Goal: Transaction & Acquisition: Purchase product/service

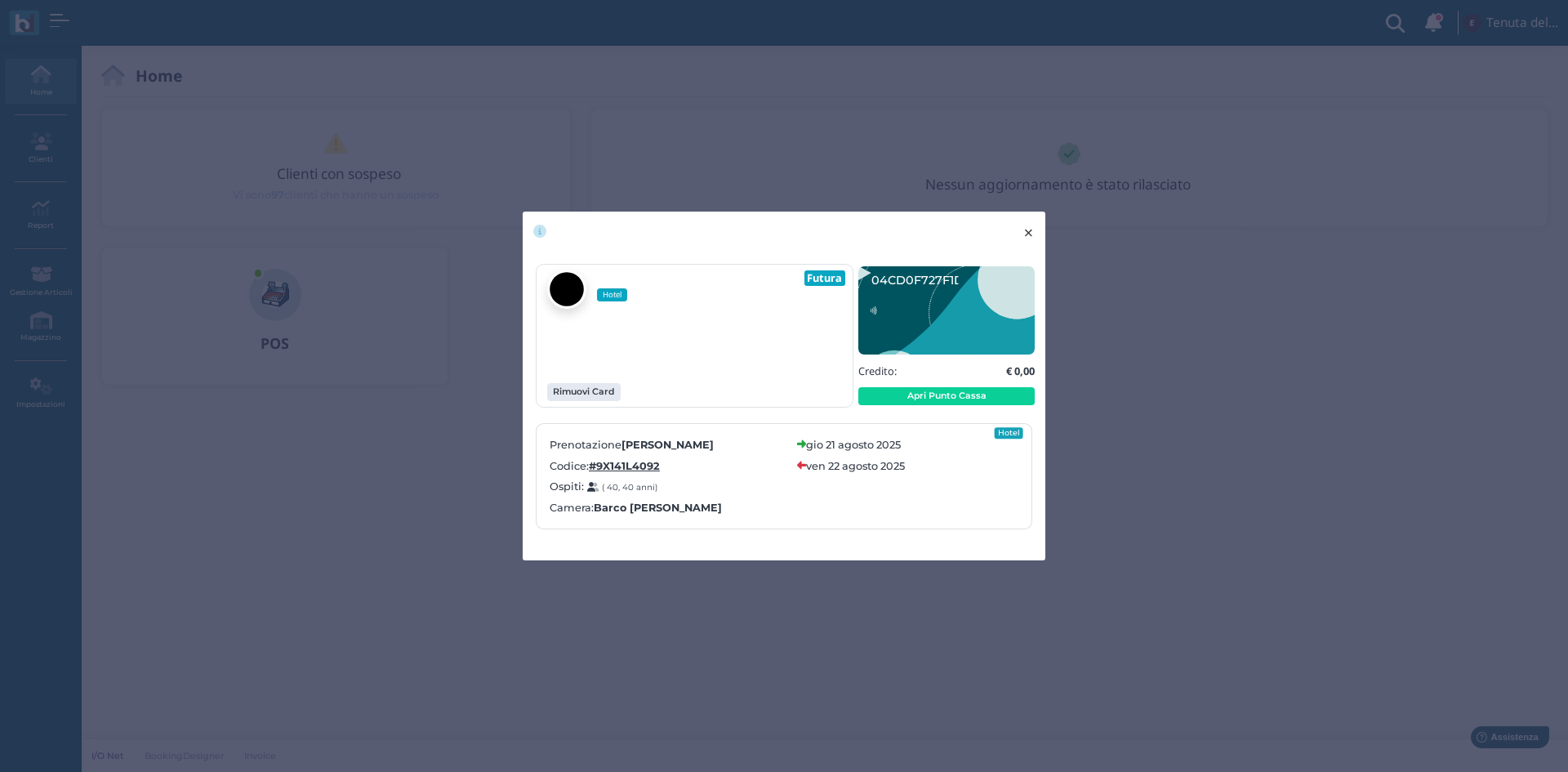
click at [1025, 227] on span "×" at bounding box center [1029, 233] width 12 height 21
click at [1027, 239] on span "×" at bounding box center [1029, 233] width 12 height 21
drag, startPoint x: 1031, startPoint y: 236, endPoint x: 846, endPoint y: 45, distance: 265.9
click at [1031, 235] on span "×" at bounding box center [1029, 233] width 12 height 21
click at [1035, 222] on span "×" at bounding box center [1029, 233] width 12 height 21
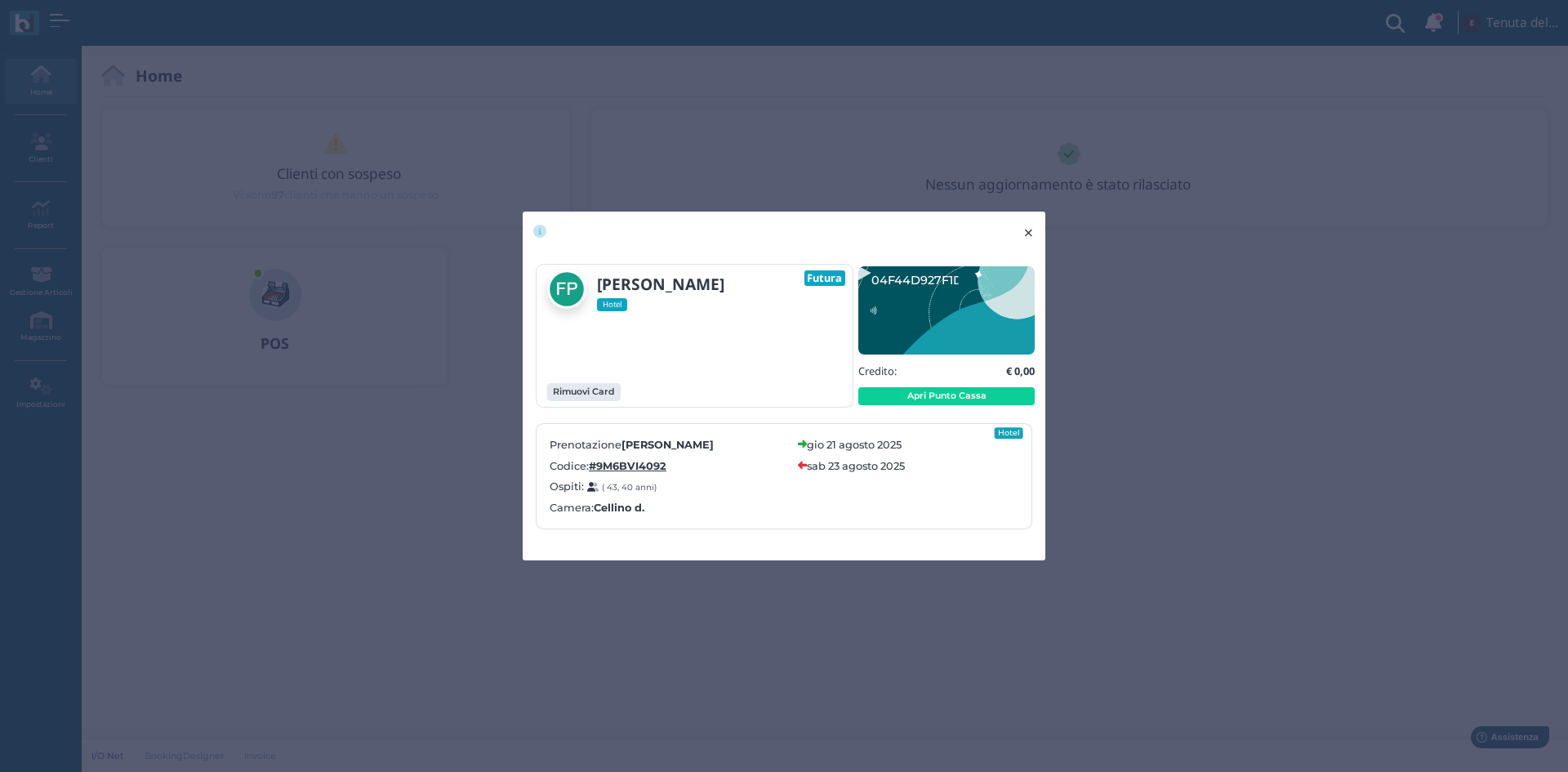
drag, startPoint x: 1027, startPoint y: 237, endPoint x: 1000, endPoint y: 82, distance: 157.3
click at [1028, 236] on span "×" at bounding box center [1029, 233] width 12 height 21
click at [1024, 228] on span "×" at bounding box center [1029, 233] width 12 height 21
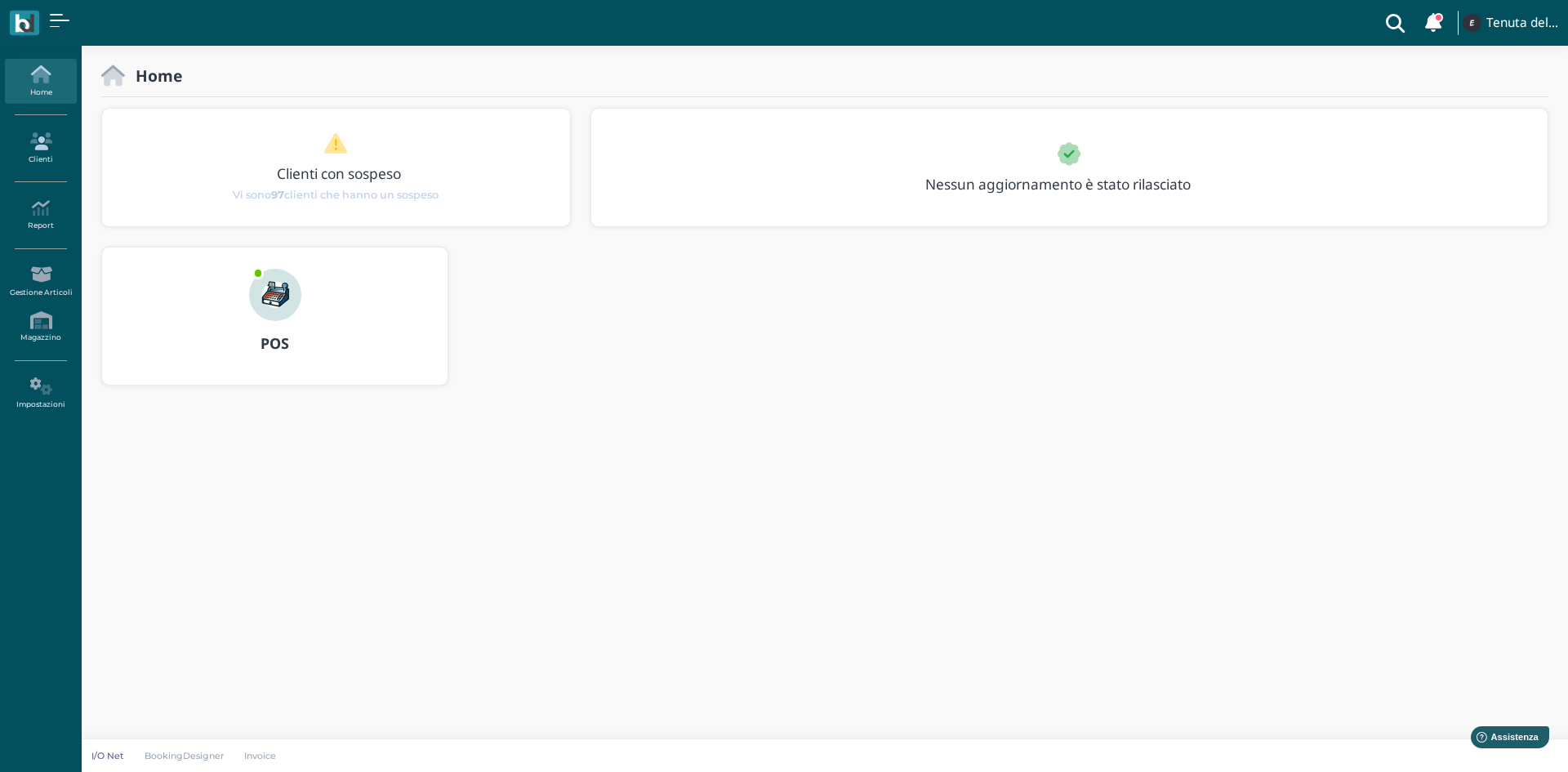
click at [37, 150] on icon at bounding box center [40, 141] width 71 height 18
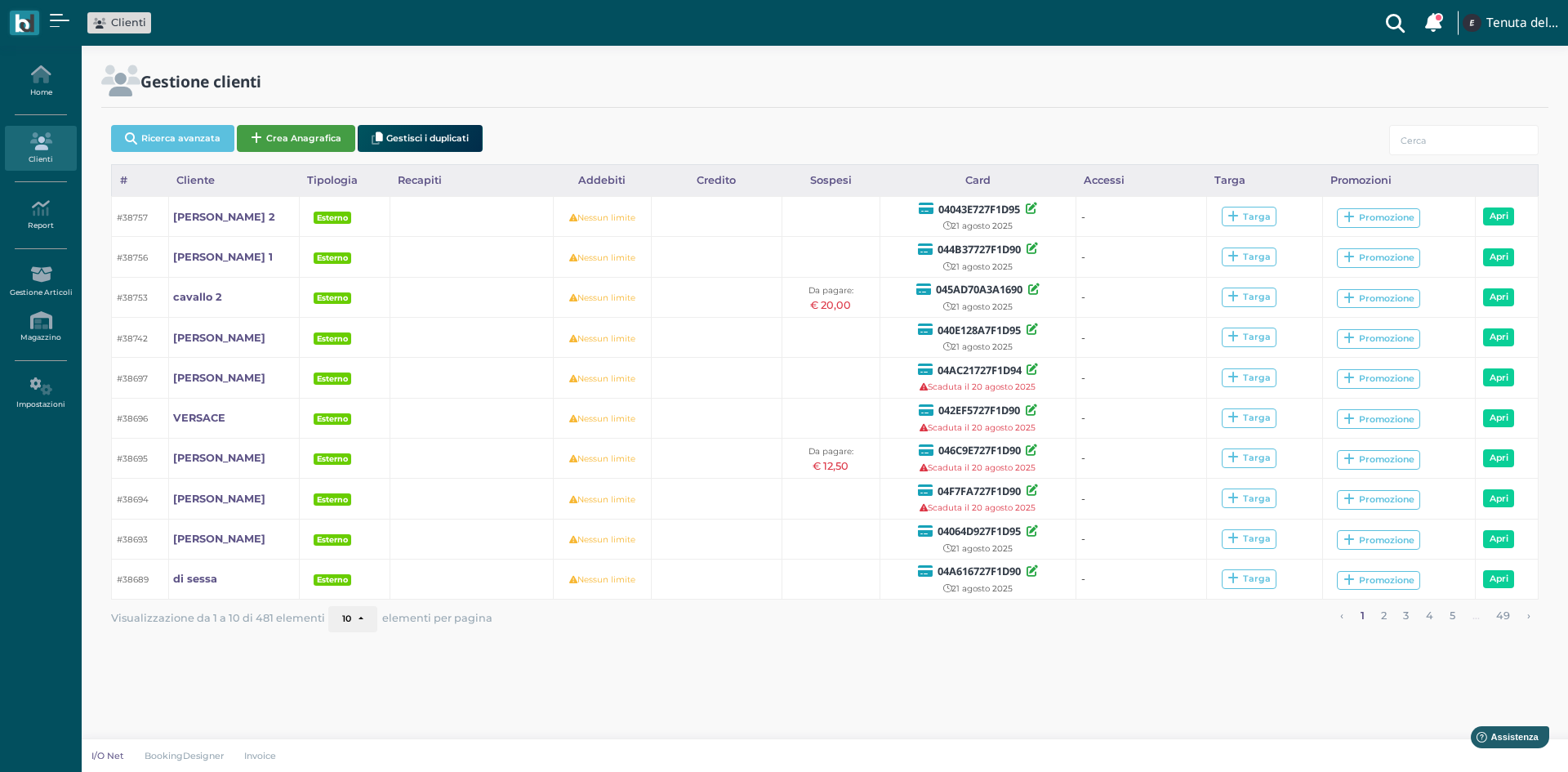
click at [296, 133] on button "Crea Anagrafica" at bounding box center [295, 138] width 119 height 27
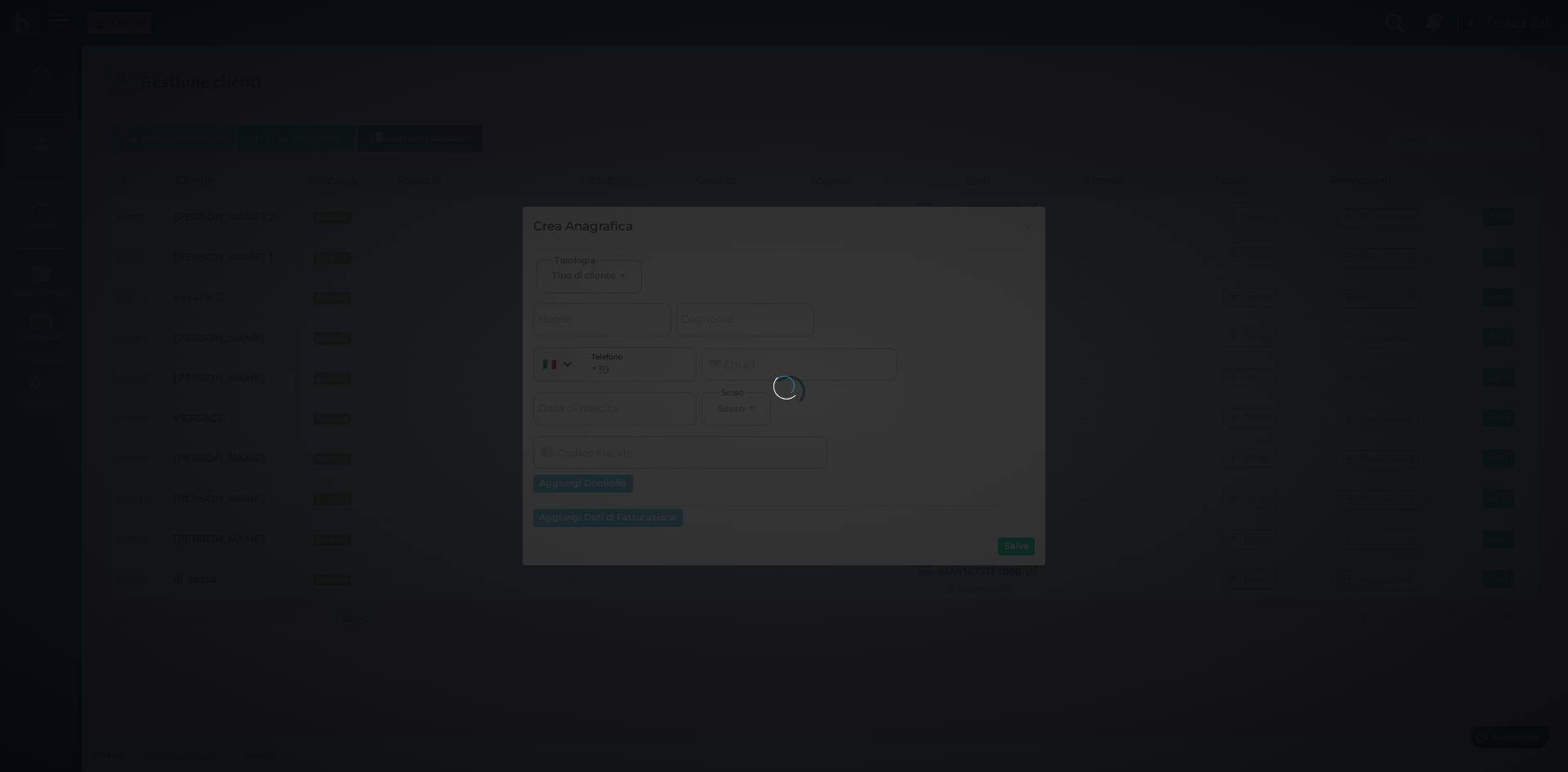
select select
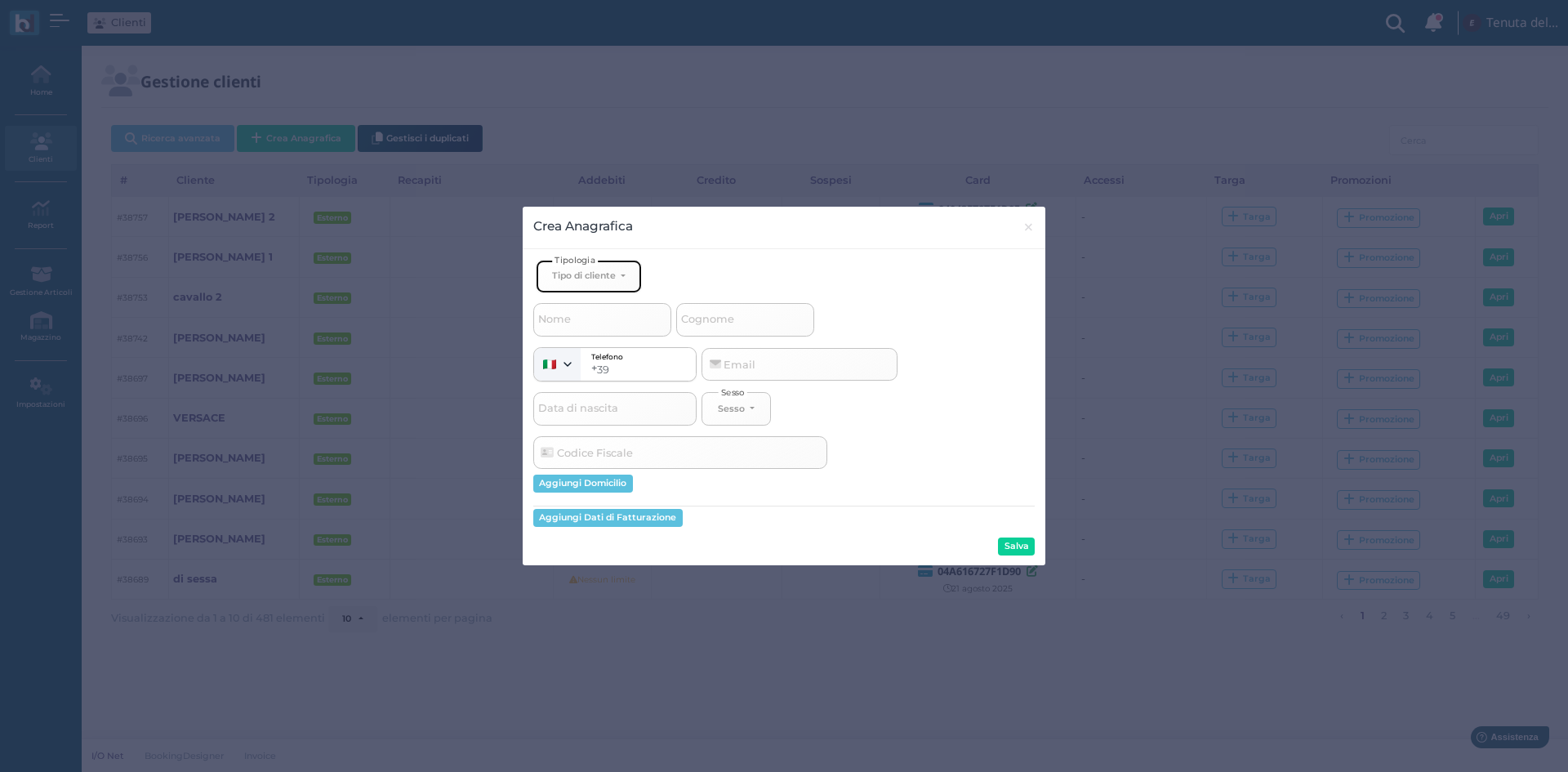
click at [601, 261] on button "Tipo di cliente" at bounding box center [588, 277] width 106 height 34
click at [584, 327] on span "Esterno" at bounding box center [573, 329] width 41 height 13
select select "[object Object]"
select select
click at [758, 324] on input "Cognome" at bounding box center [745, 320] width 138 height 33
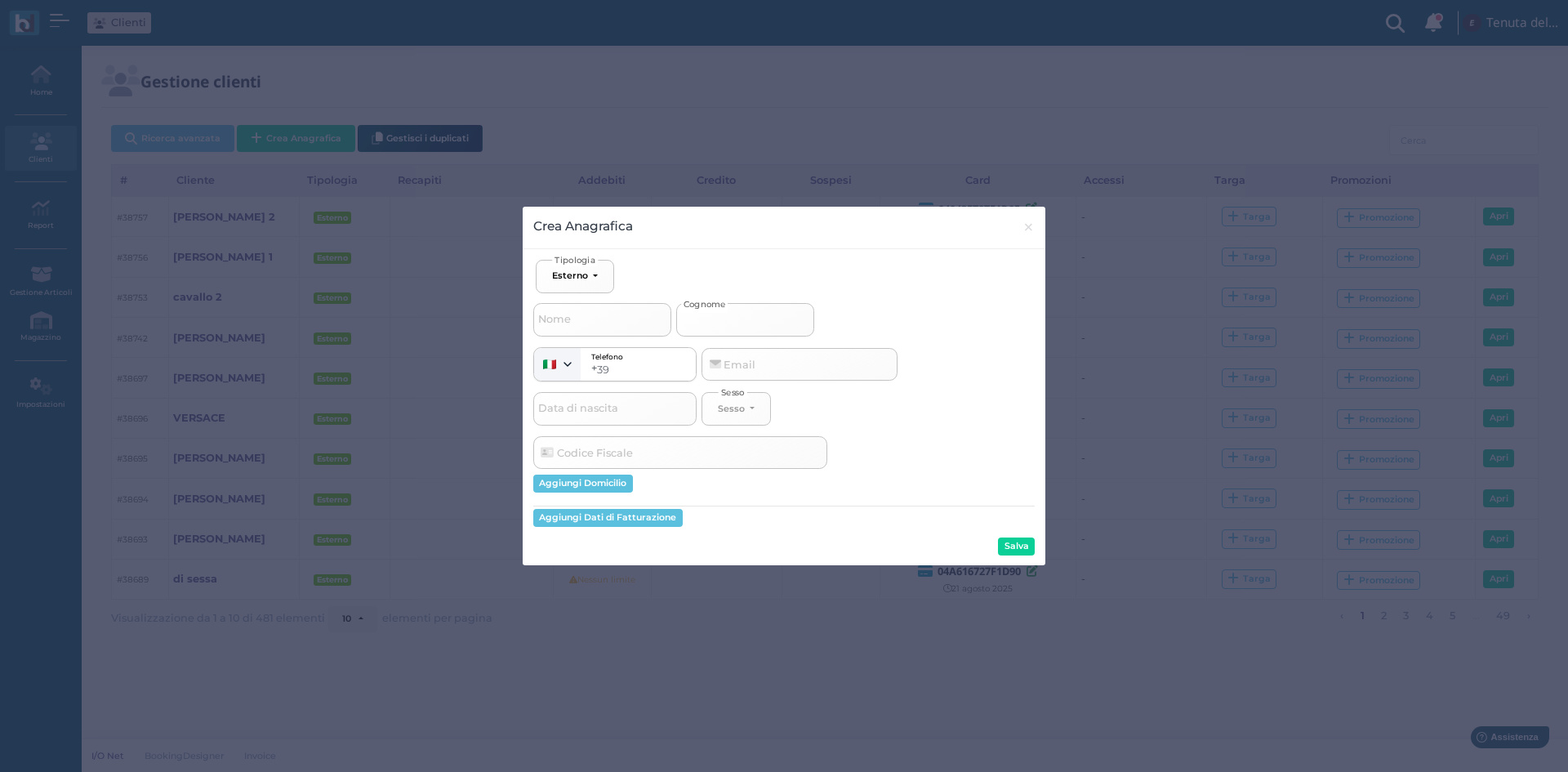
type input "a"
select select
type input "al"
select select
type input "alt"
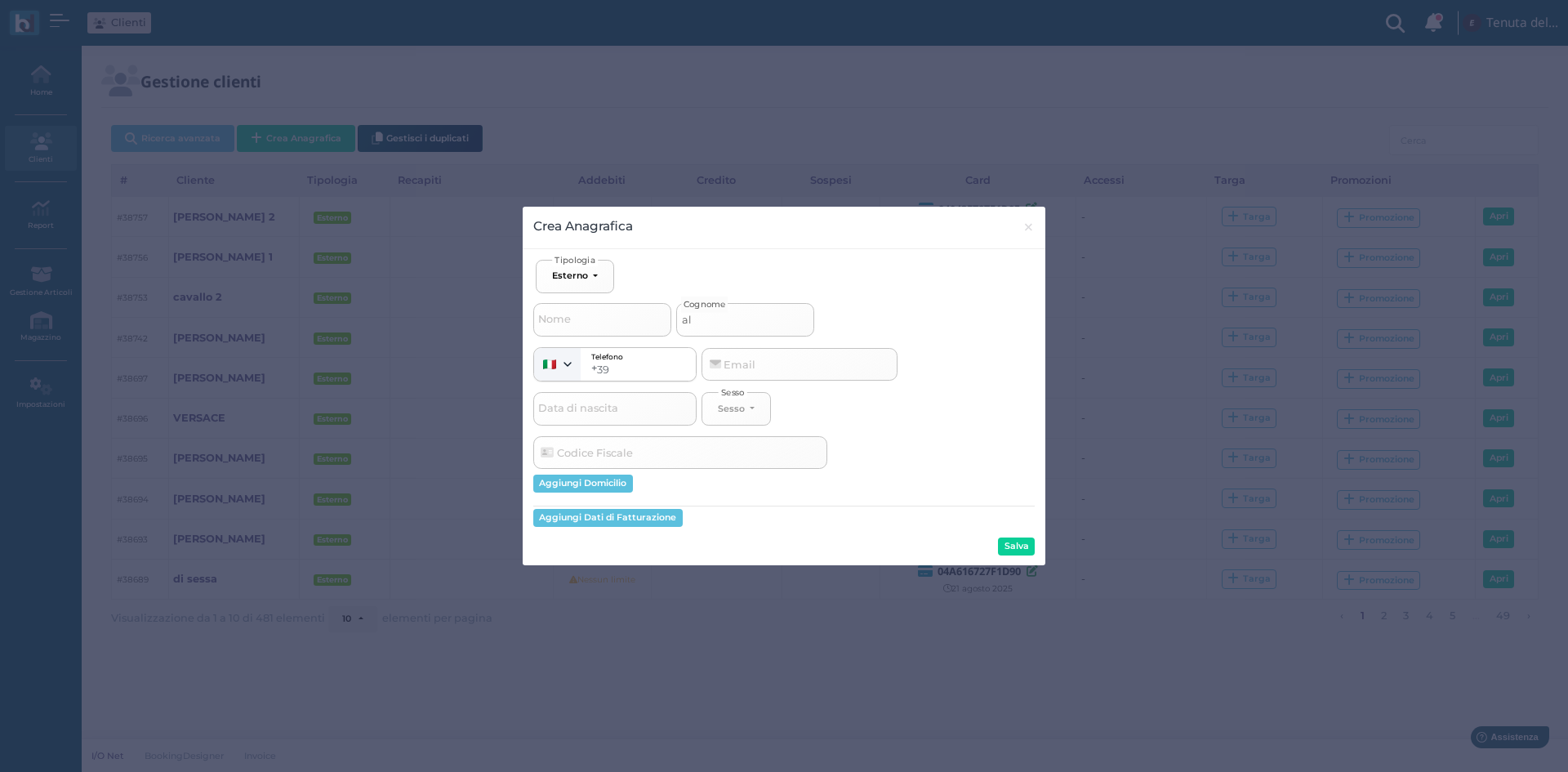
select select
type input "alto"
select select
type input "altom"
select select
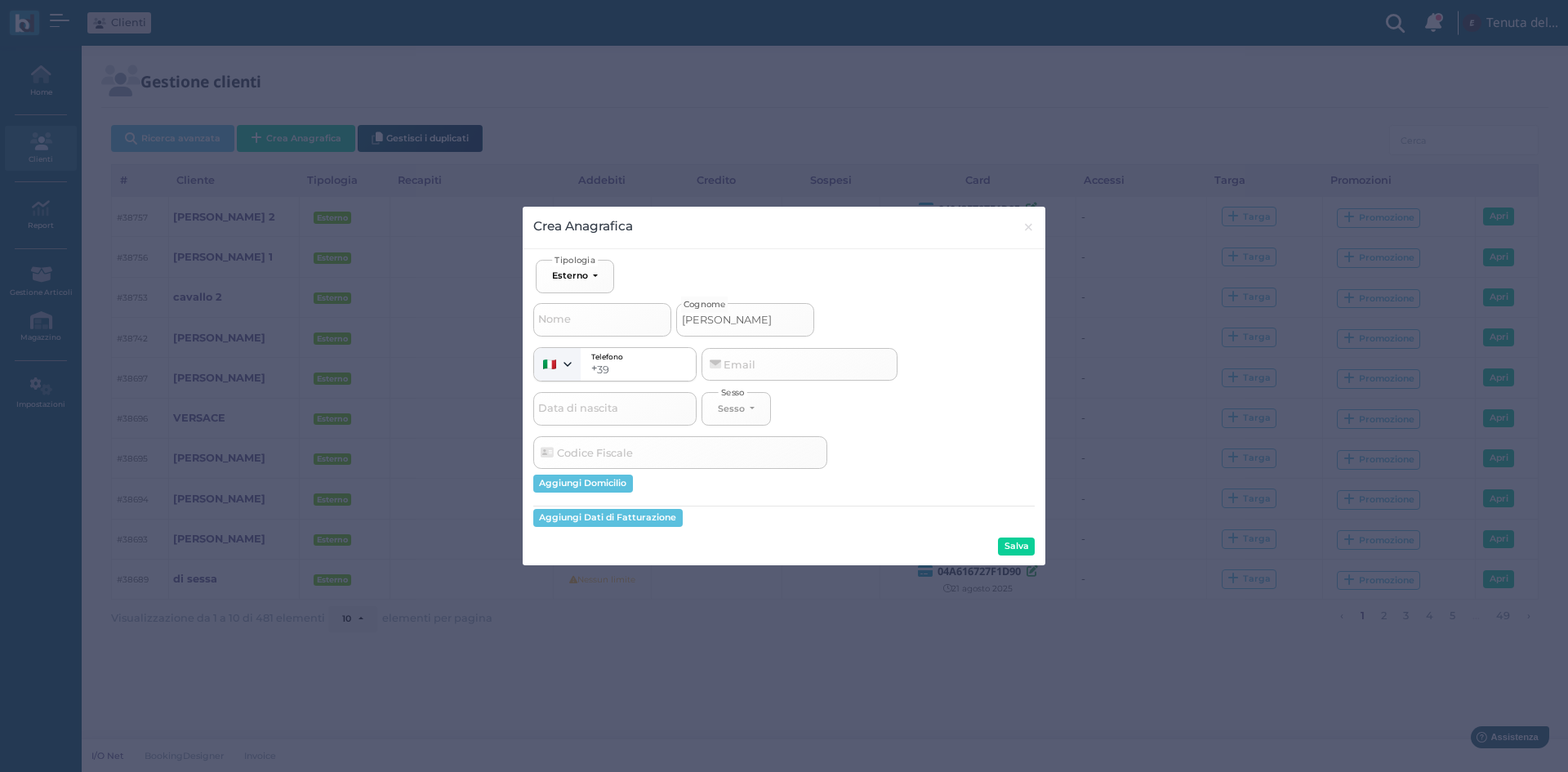
type input "altoma"
select select
type input "altomar"
select select
type input "altomare"
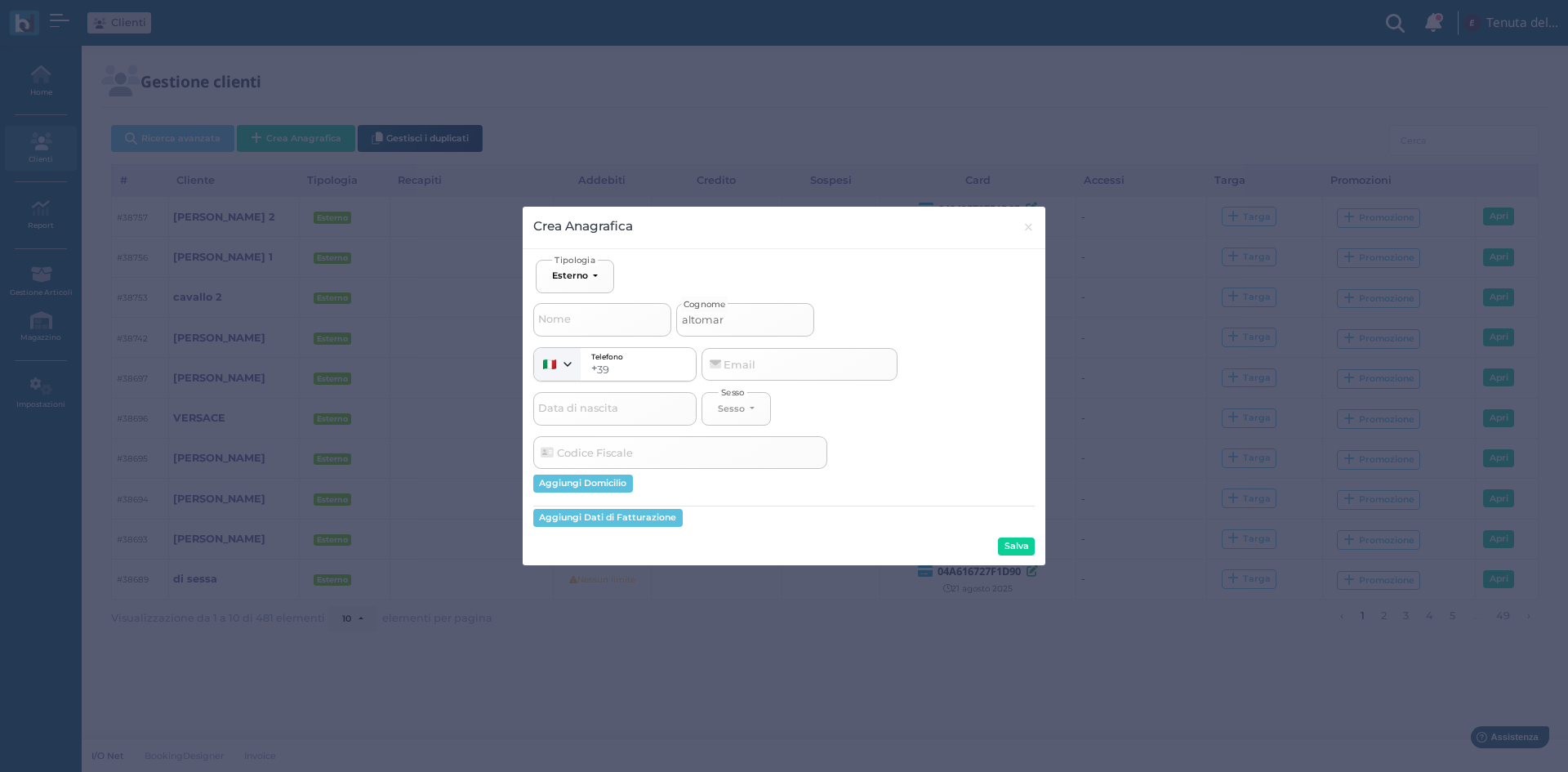
select select
type input "altomare"
click at [1026, 547] on button "Salva" at bounding box center [1016, 546] width 37 height 18
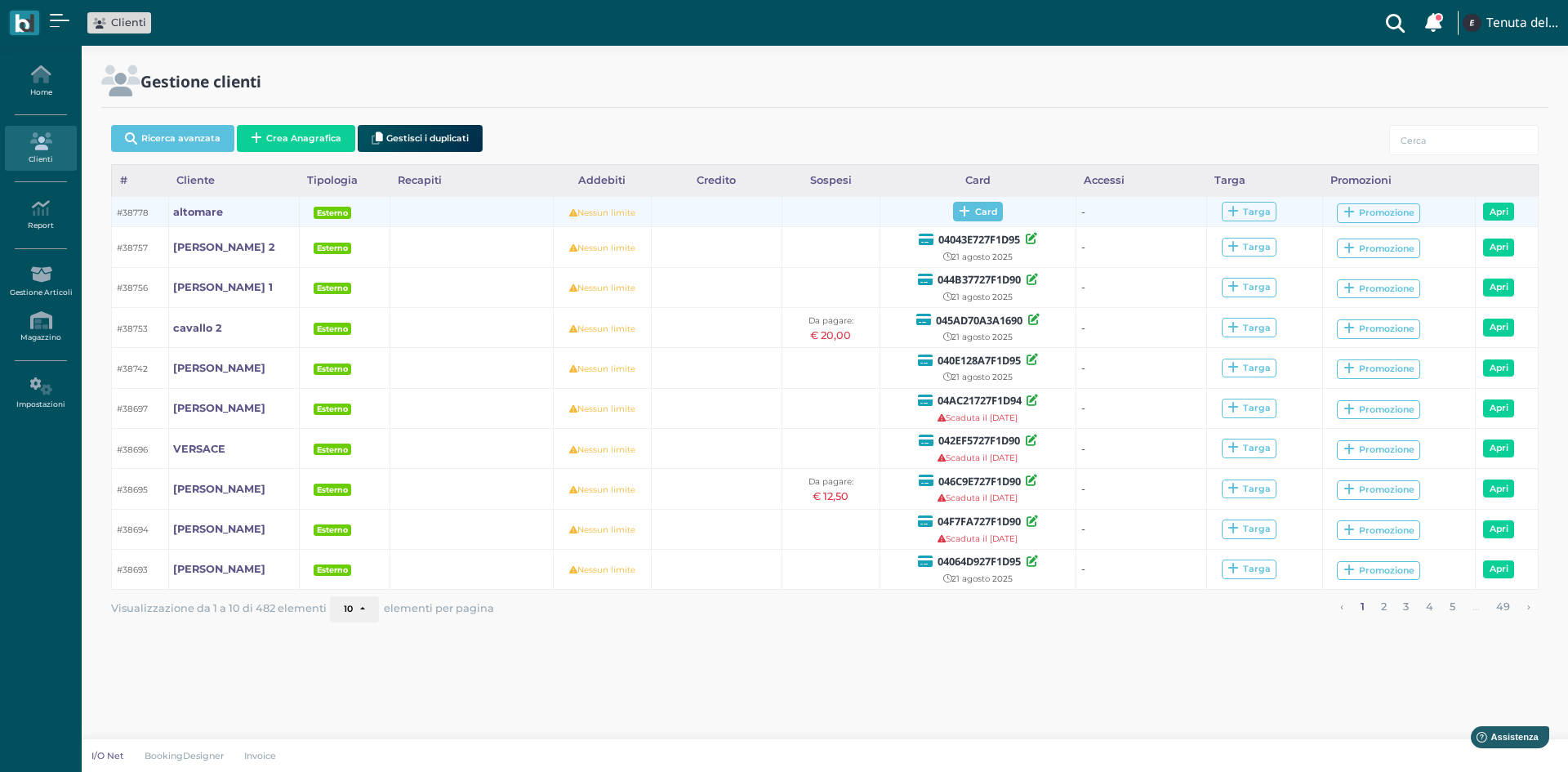
click at [975, 210] on span "Card" at bounding box center [978, 212] width 50 height 20
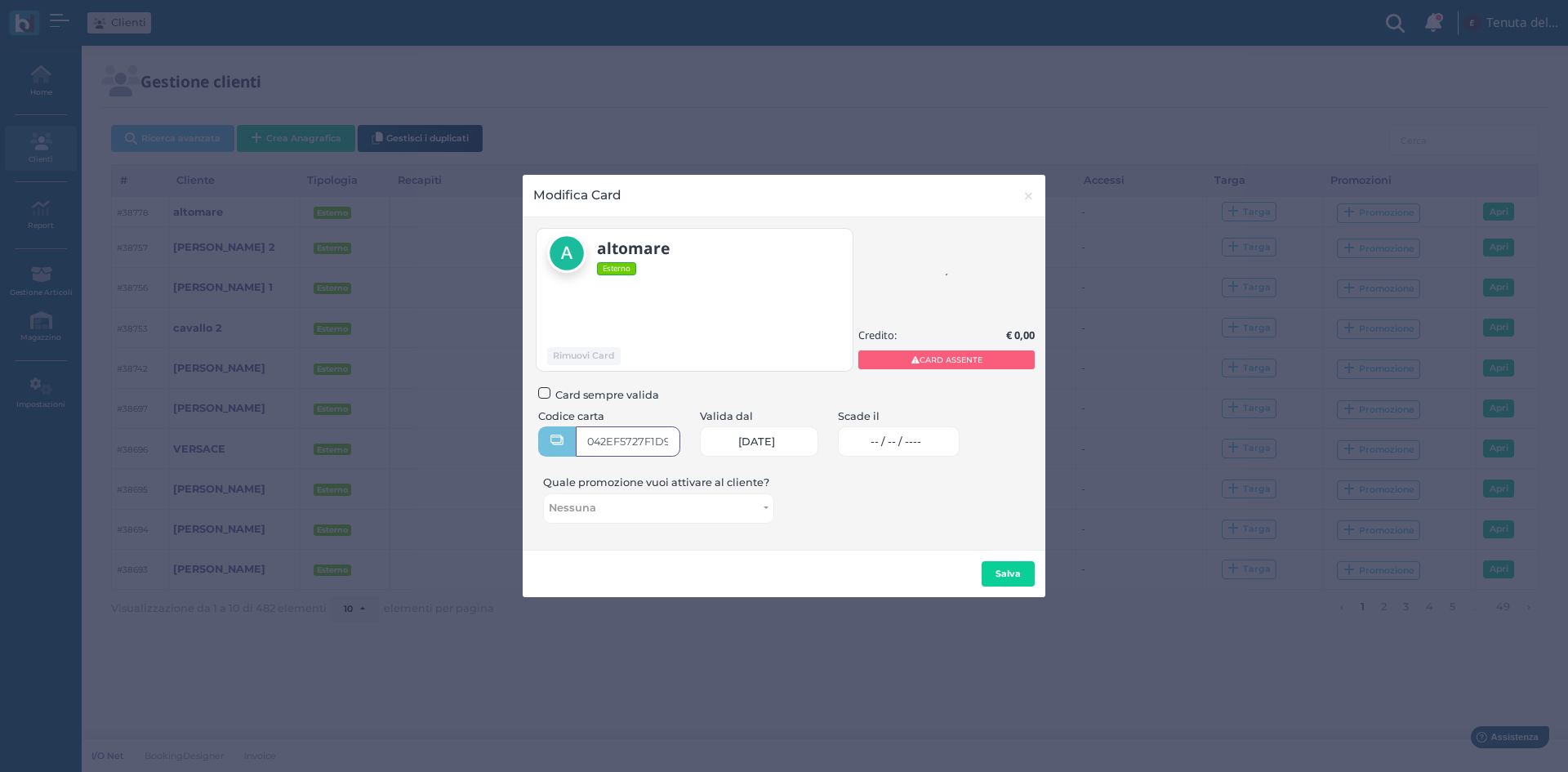
type input "042EF5727F1D90"
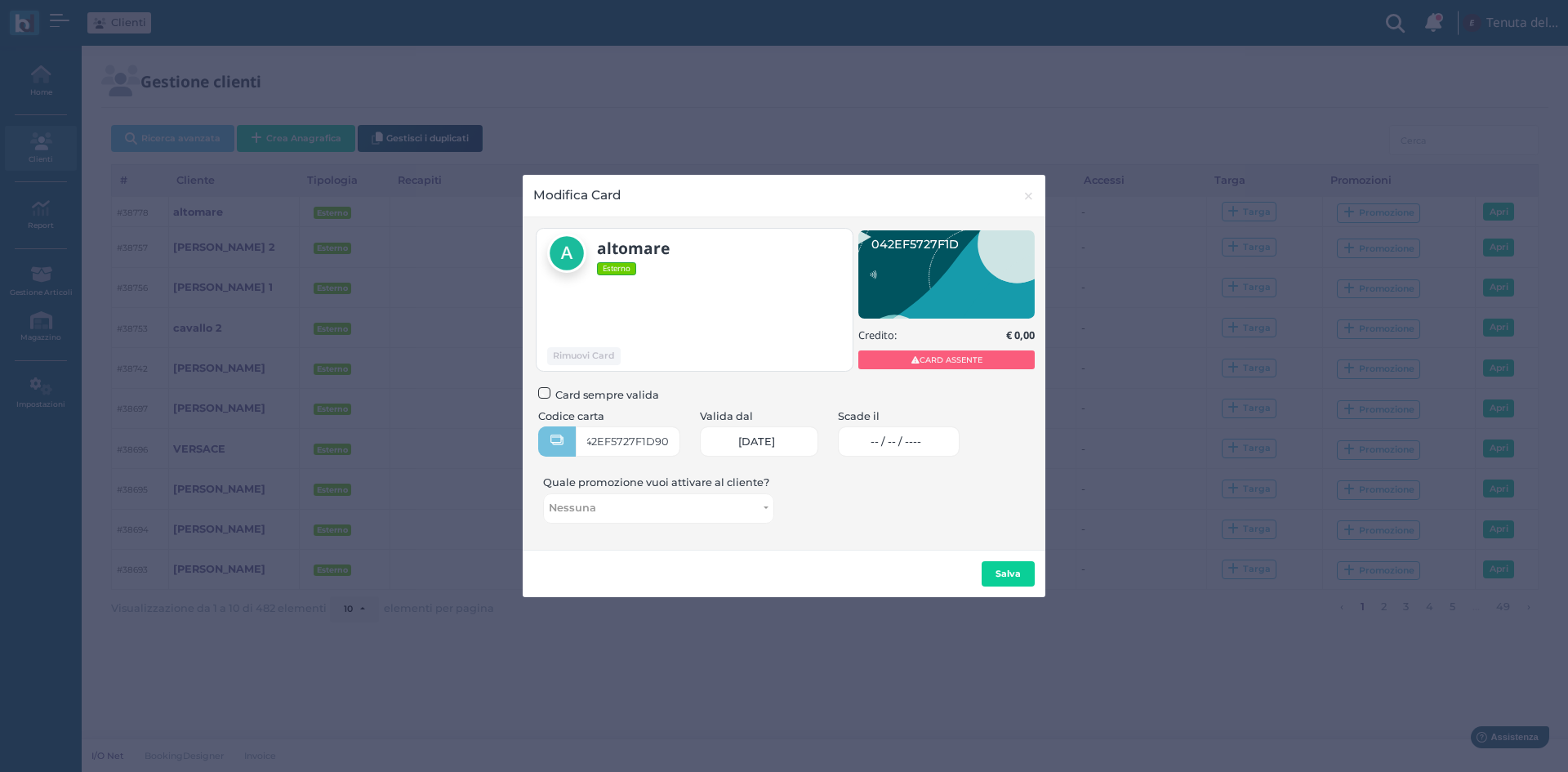
click at [905, 436] on span "-- / -- / ----" at bounding box center [896, 442] width 51 height 13
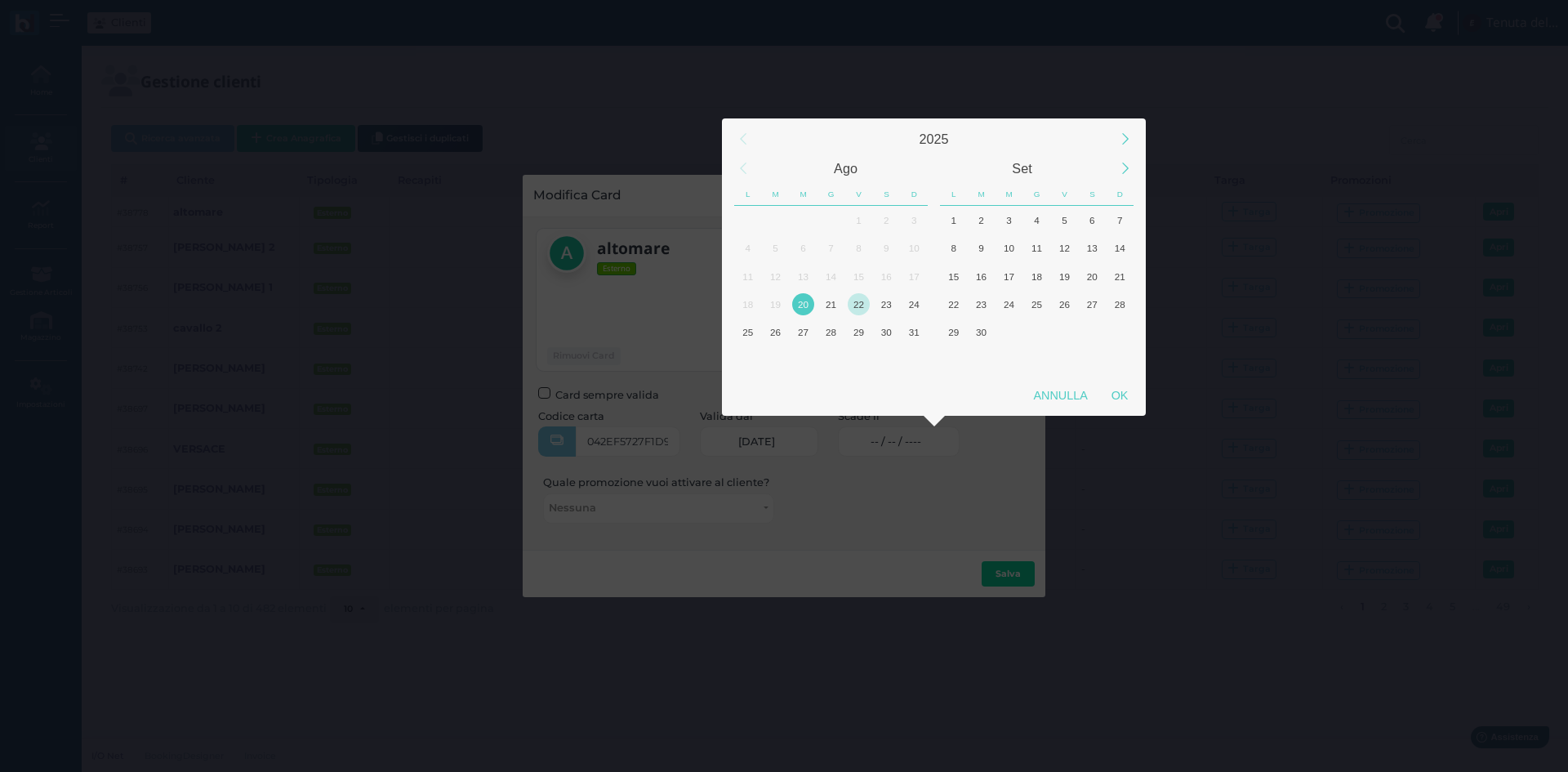
click at [864, 301] on div "22" at bounding box center [859, 304] width 22 height 22
click at [1123, 390] on div "OK" at bounding box center [1120, 395] width 41 height 29
type input "22/08/2025"
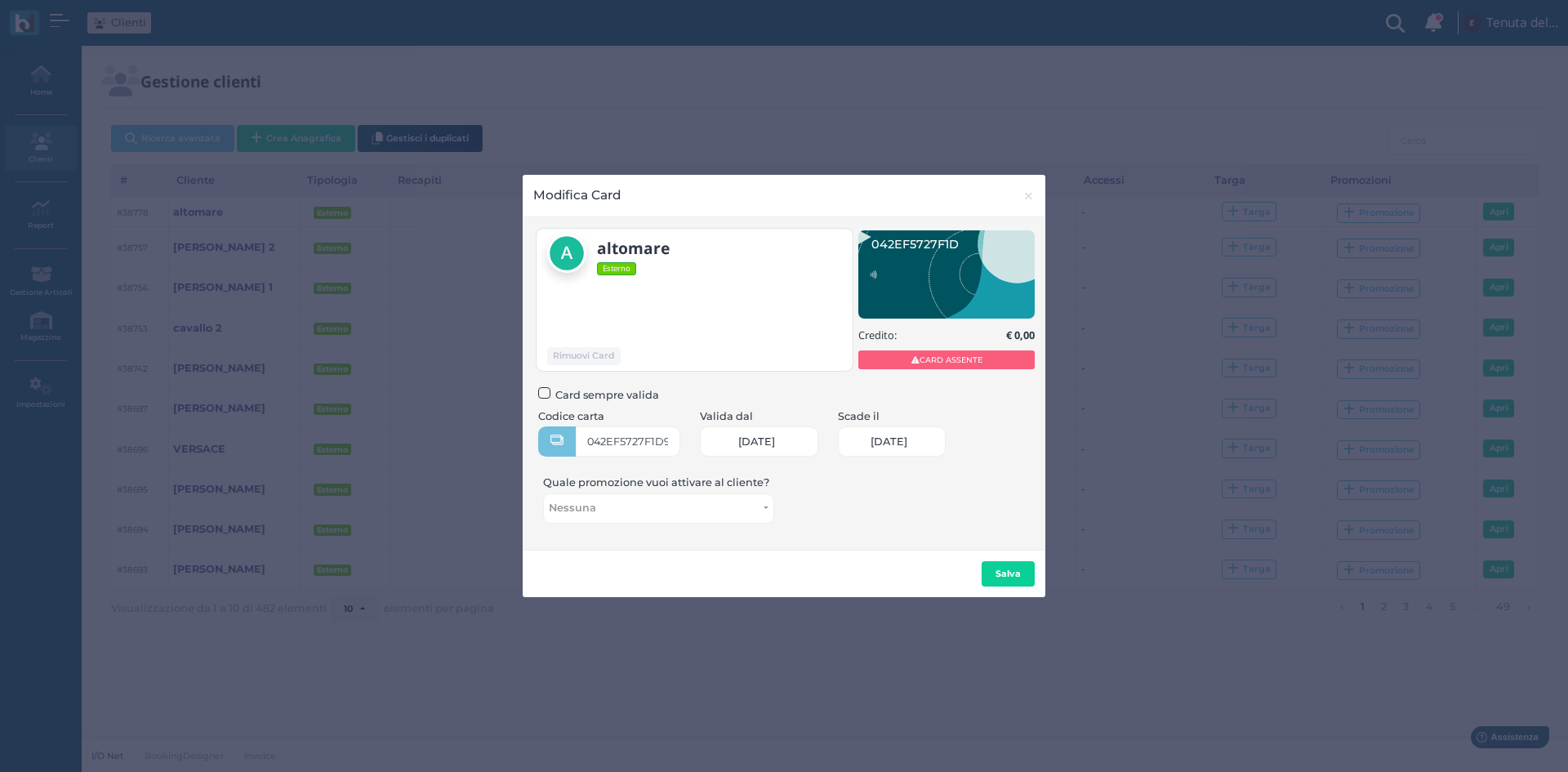
scroll to position [0, 70]
click at [1021, 571] on b "Salva" at bounding box center [1008, 573] width 25 height 12
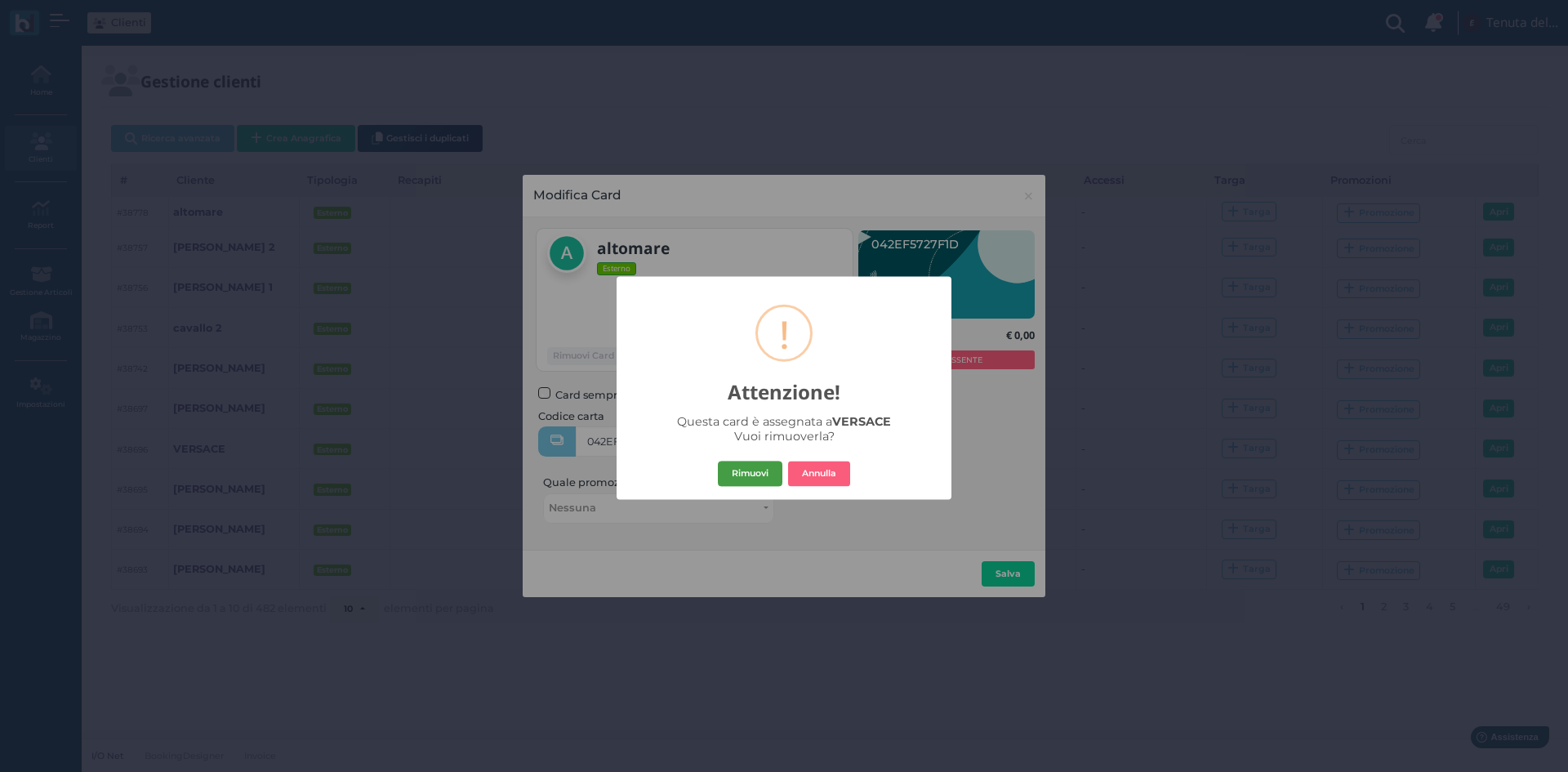
click at [759, 474] on button "Rimuovi" at bounding box center [751, 473] width 64 height 26
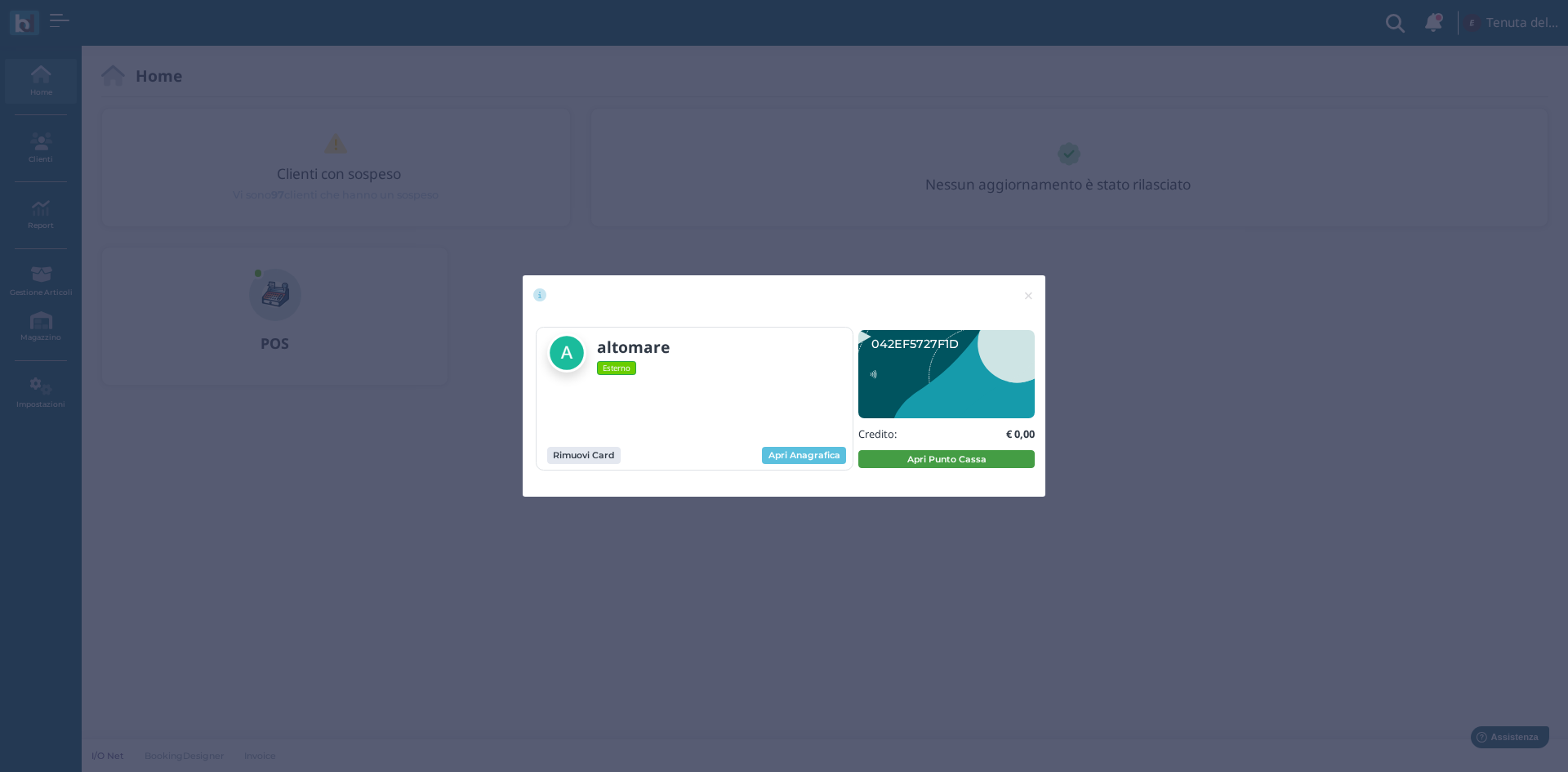
click at [895, 461] on button "Apri Punto Cassa" at bounding box center [947, 459] width 177 height 18
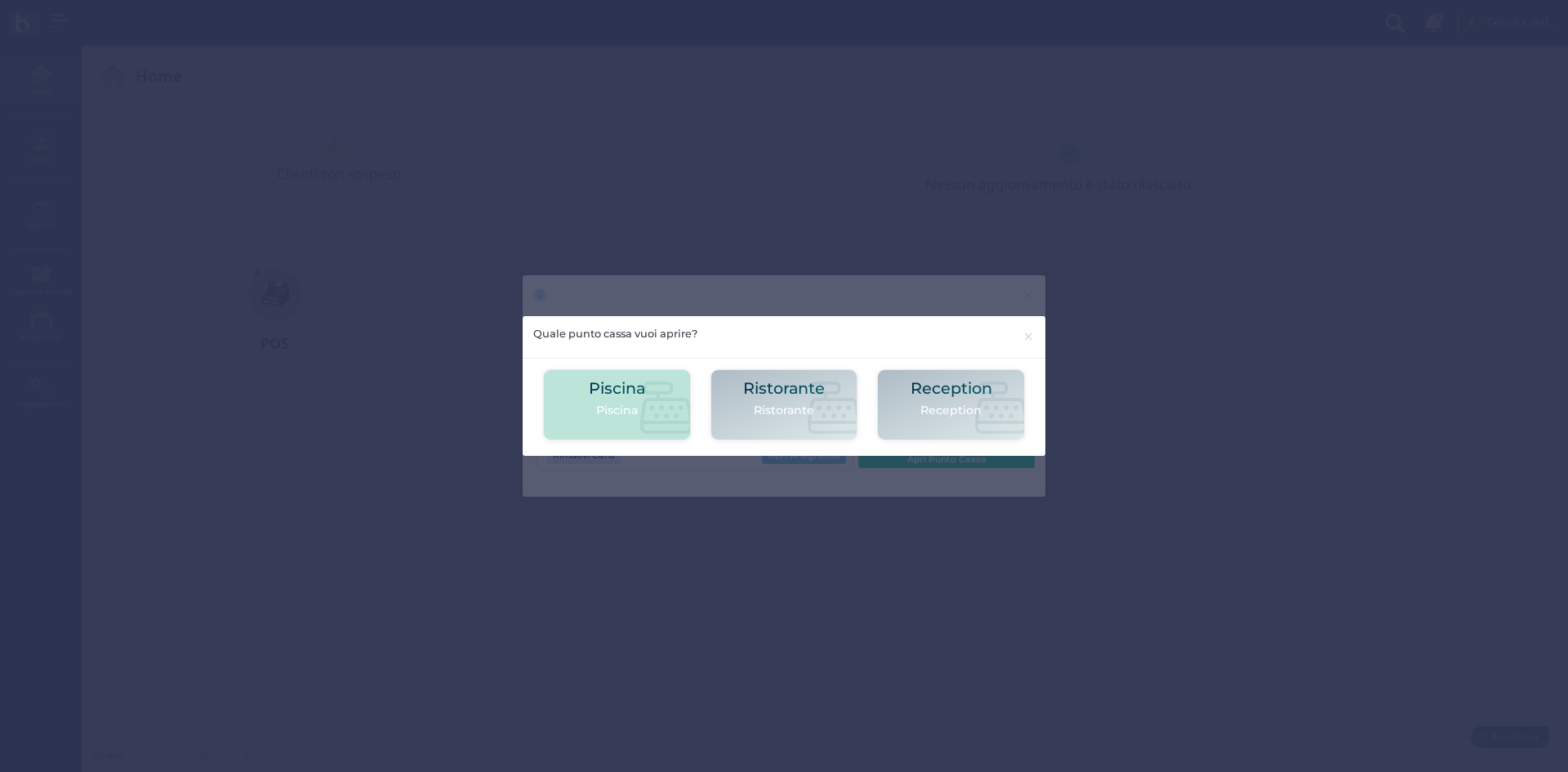
click at [600, 406] on p "Piscina" at bounding box center [617, 410] width 56 height 17
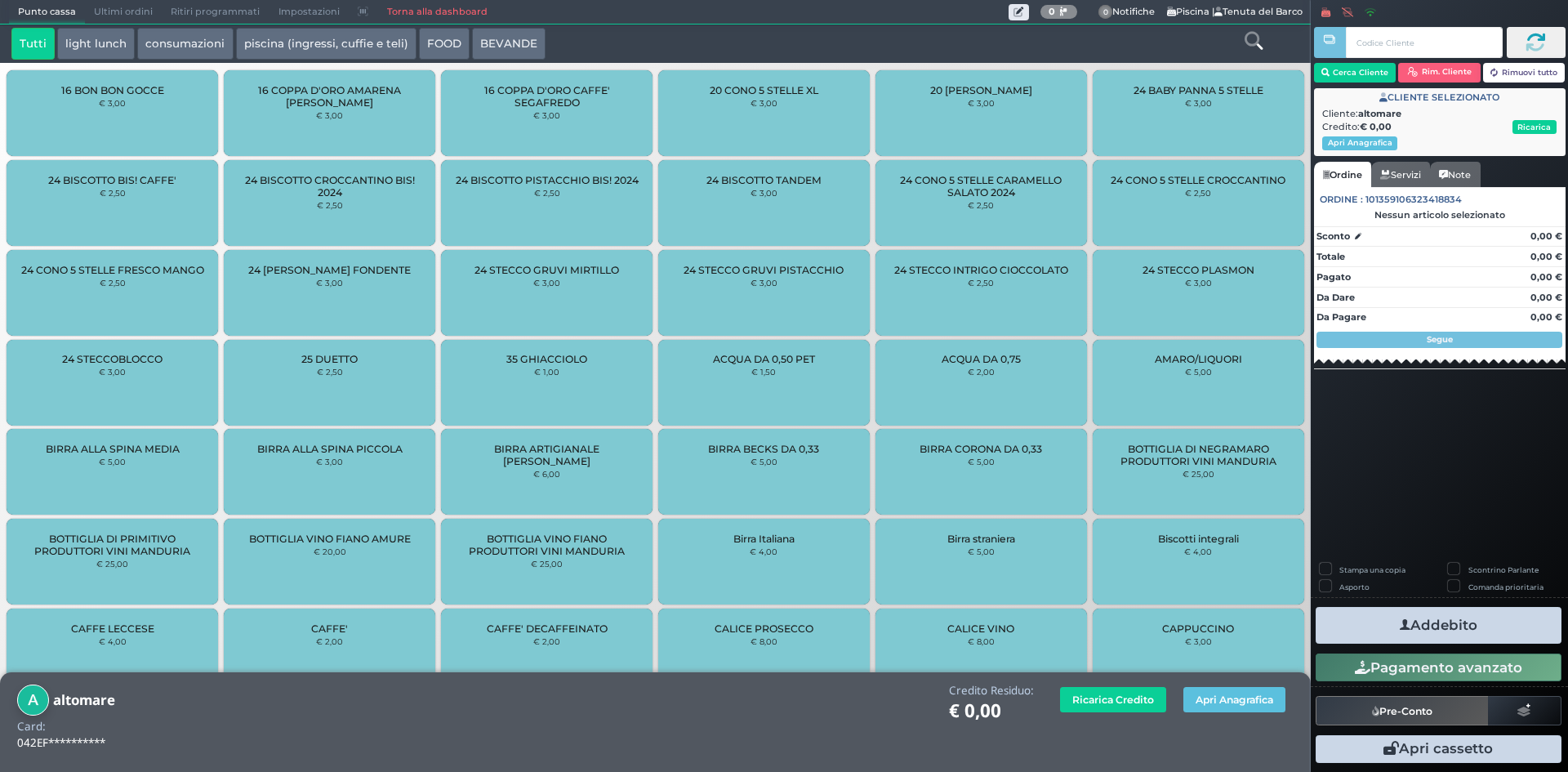
click at [1250, 35] on icon at bounding box center [1254, 41] width 18 height 18
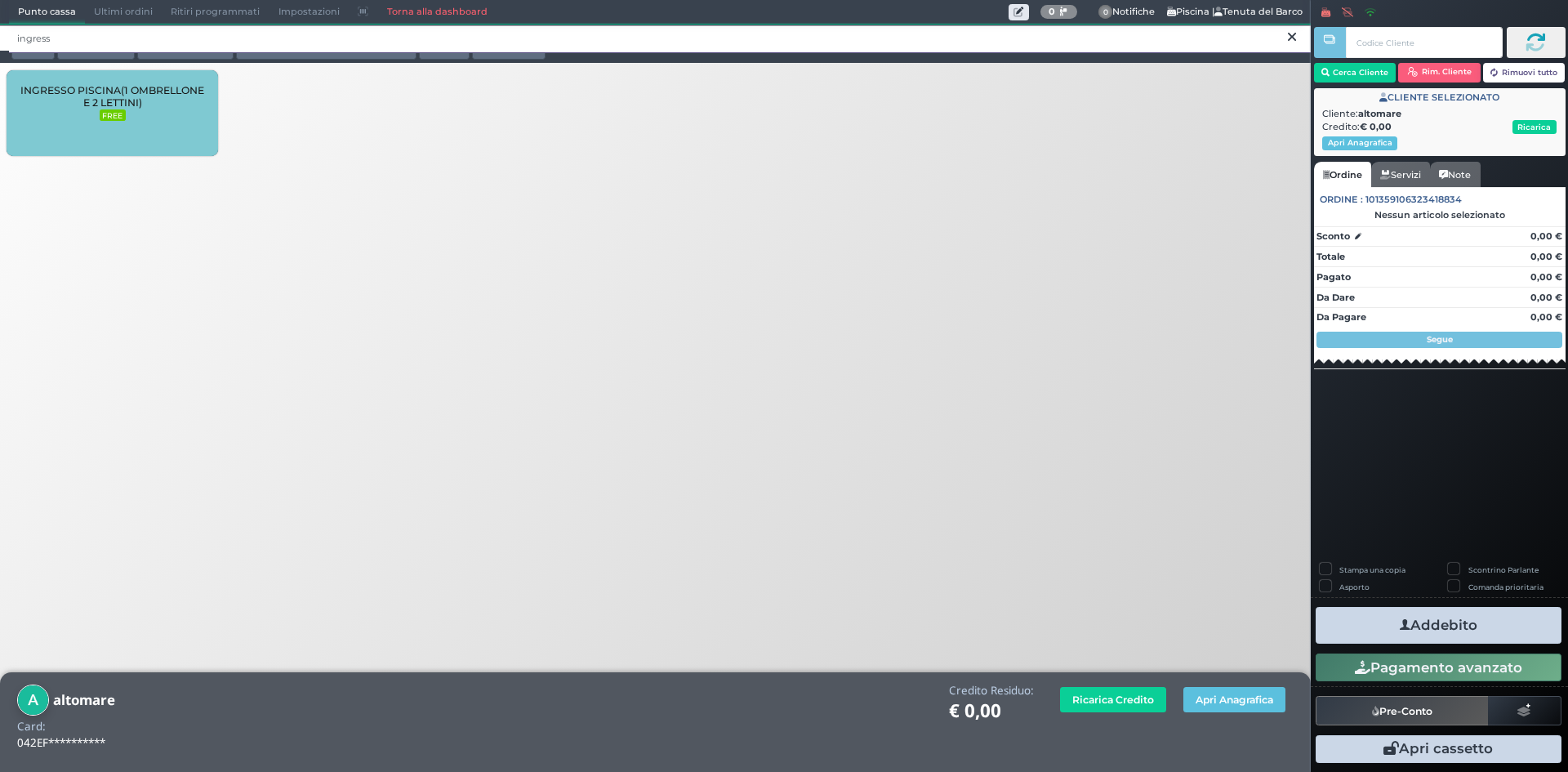
type input "ingress"
click at [133, 102] on span "INGRESSO PISCINA(1 OMBRELLONE E 2 LETTINI)" at bounding box center [112, 95] width 184 height 24
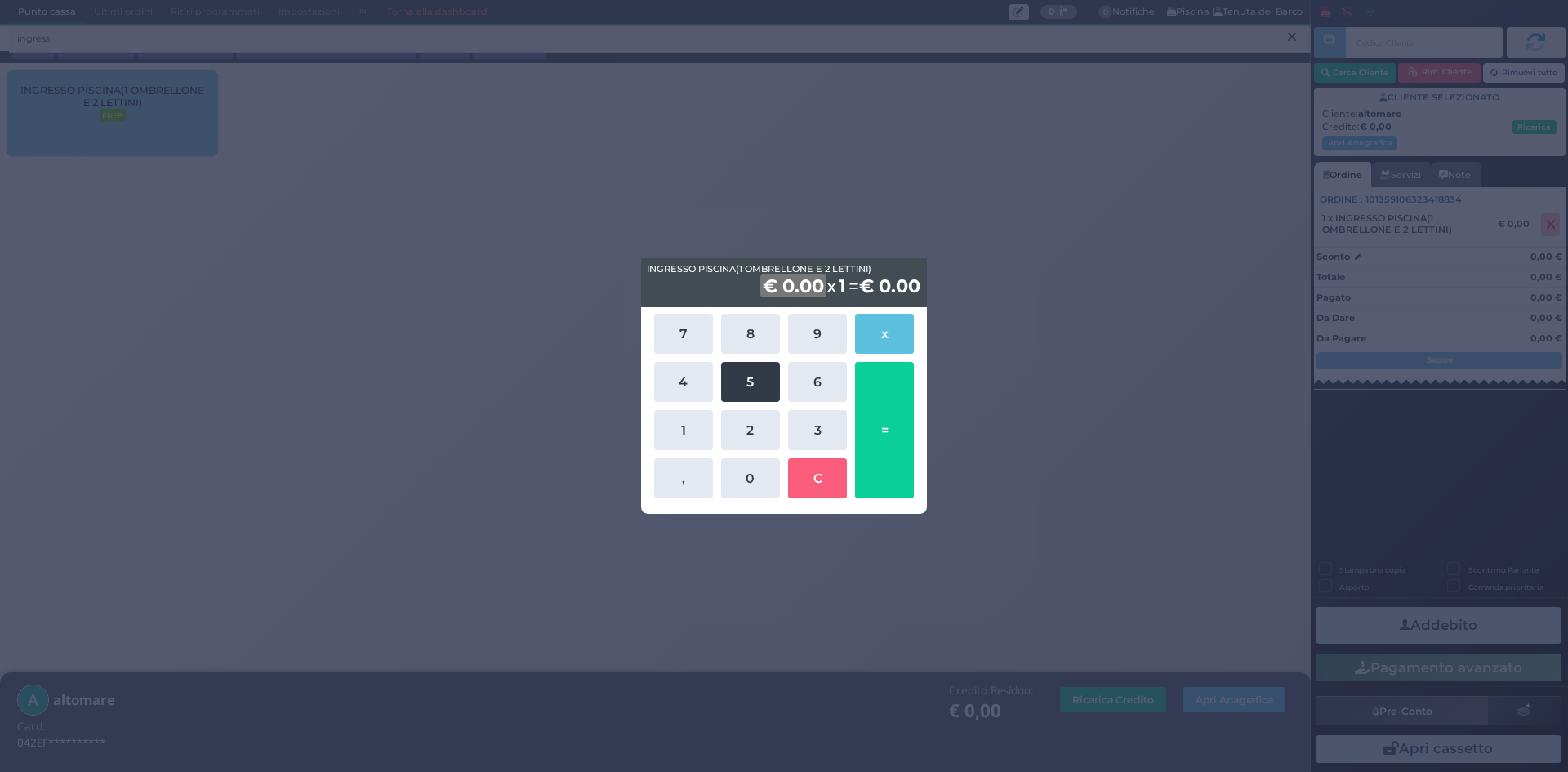
drag, startPoint x: 825, startPoint y: 419, endPoint x: 748, endPoint y: 402, distance: 78.9
click at [825, 420] on button "3" at bounding box center [817, 429] width 59 height 40
click at [742, 378] on button "5" at bounding box center [751, 381] width 59 height 40
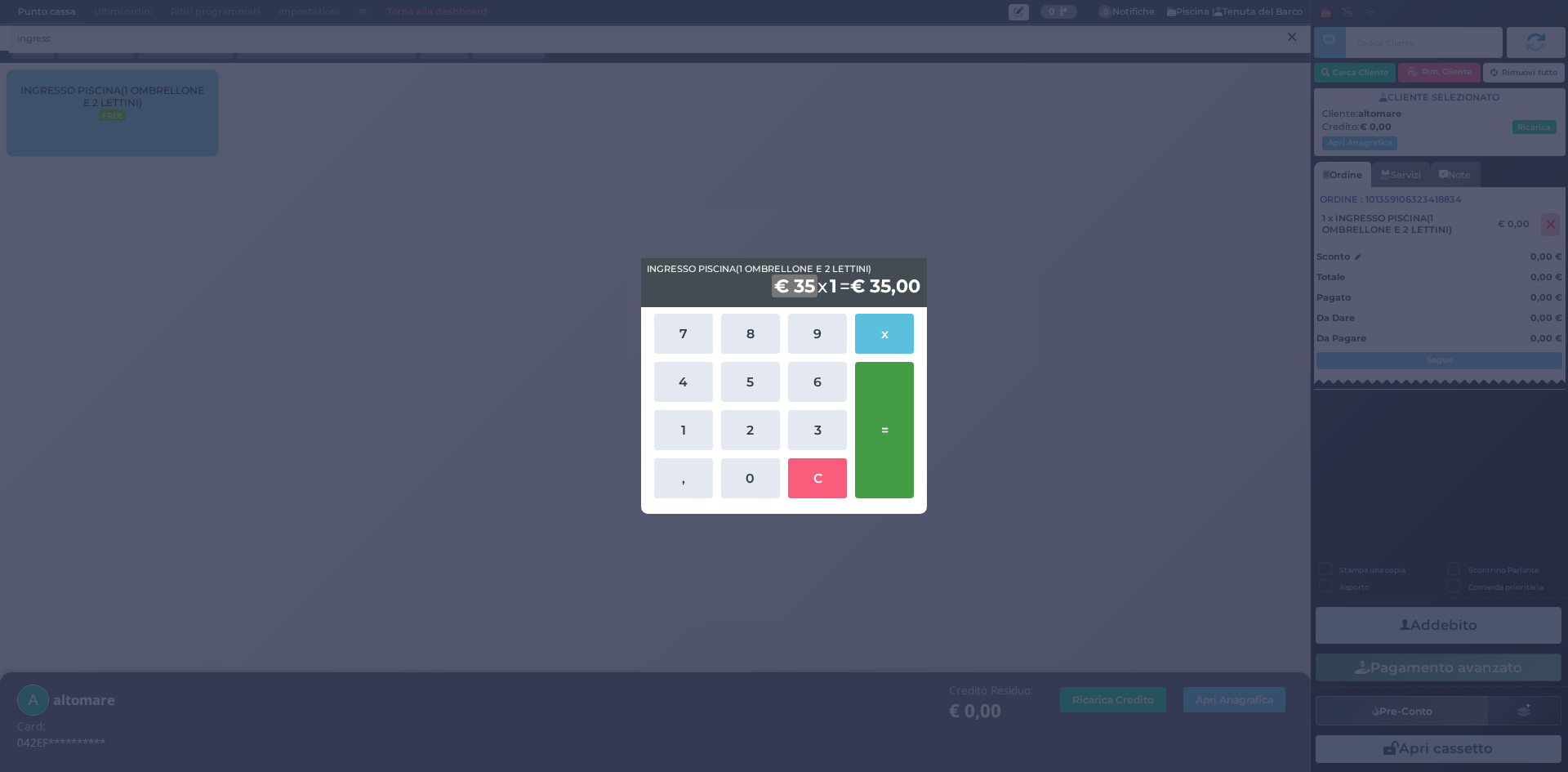
click at [878, 414] on button "=" at bounding box center [884, 429] width 59 height 137
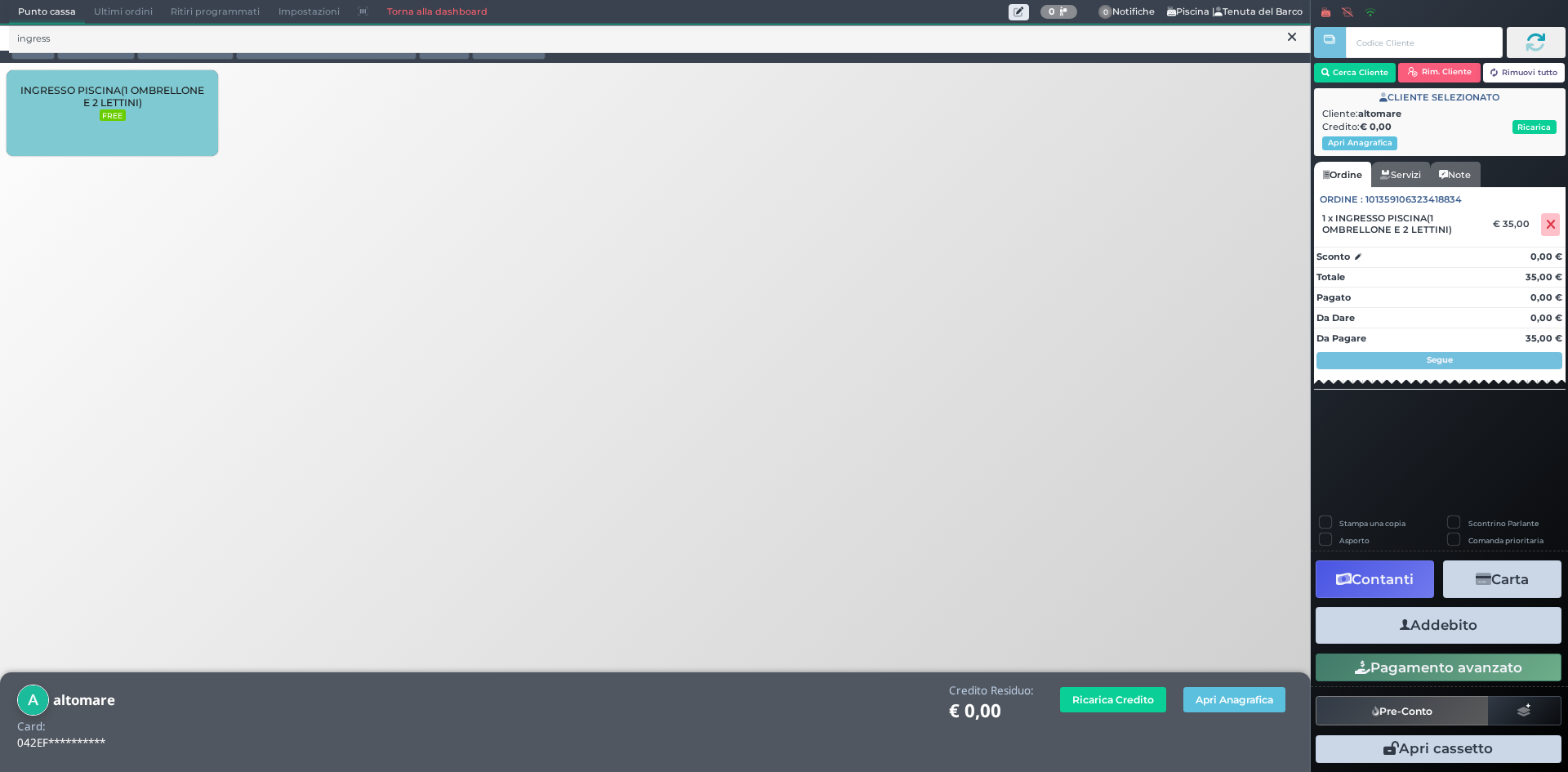
click at [1449, 627] on button "Addebito" at bounding box center [1439, 625] width 246 height 37
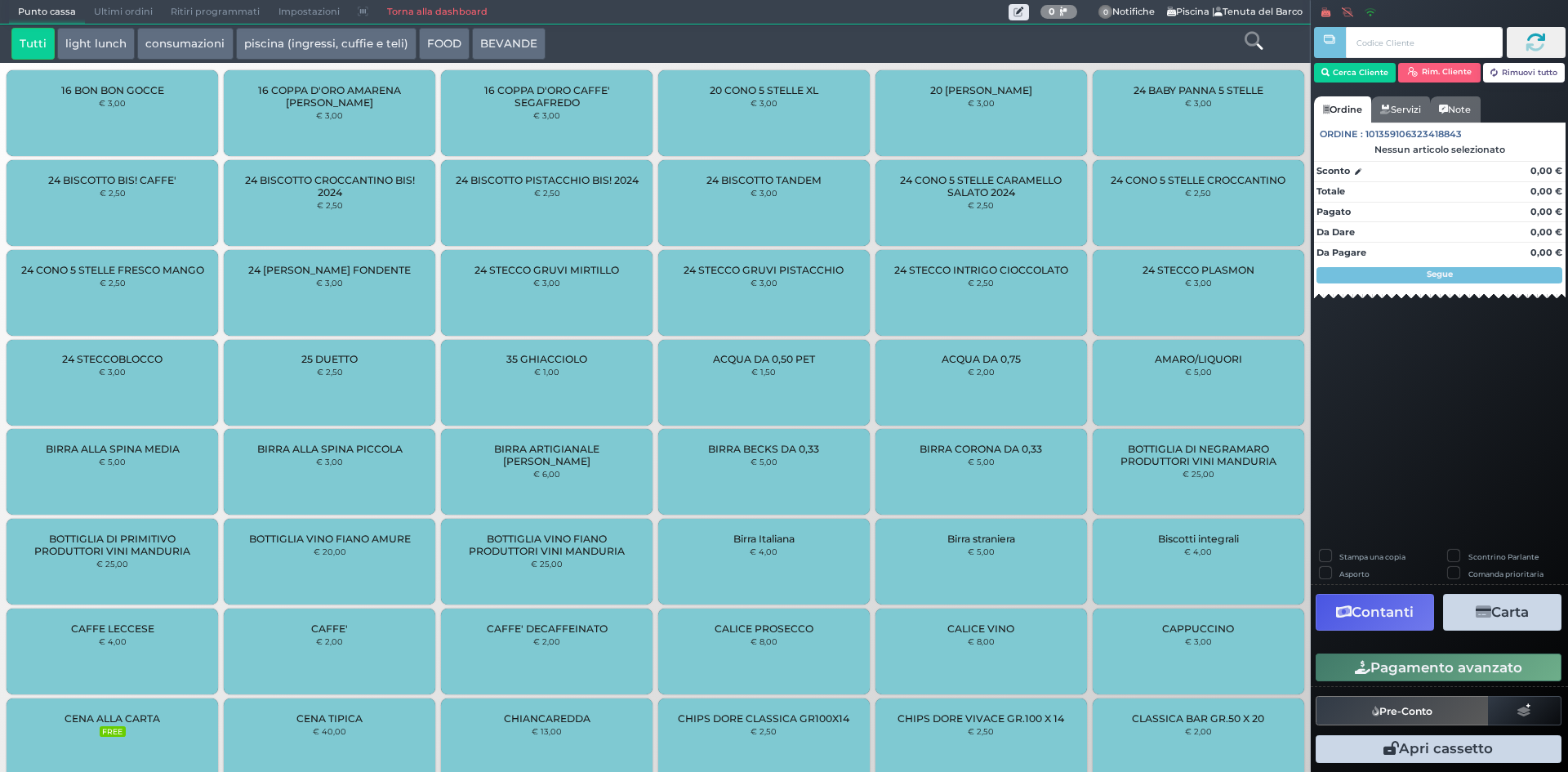
click at [1253, 32] on icon at bounding box center [1254, 41] width 18 height 18
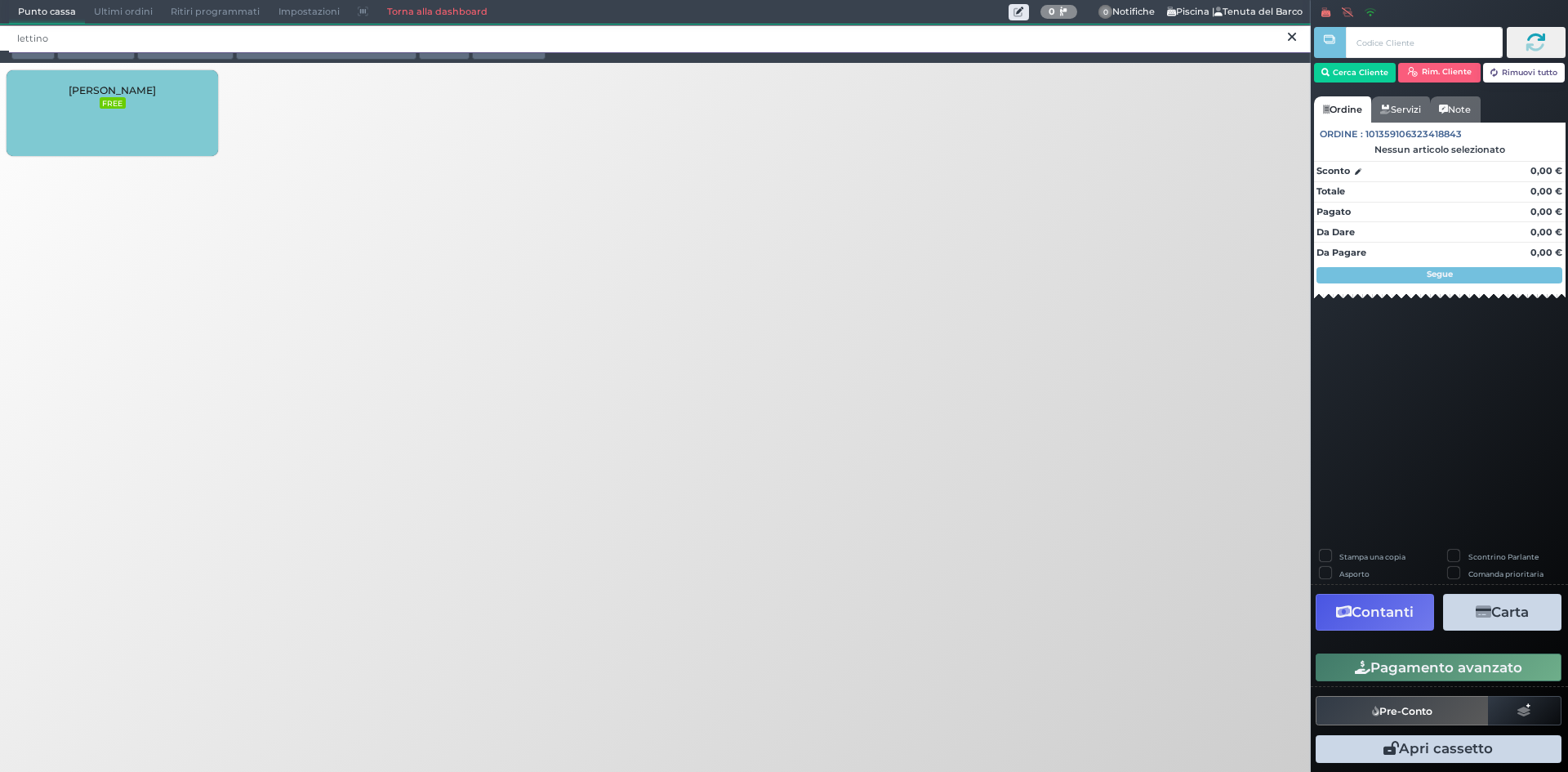
type input "lettino"
click at [147, 125] on div "[PERSON_NAME] FREE" at bounding box center [112, 113] width 212 height 86
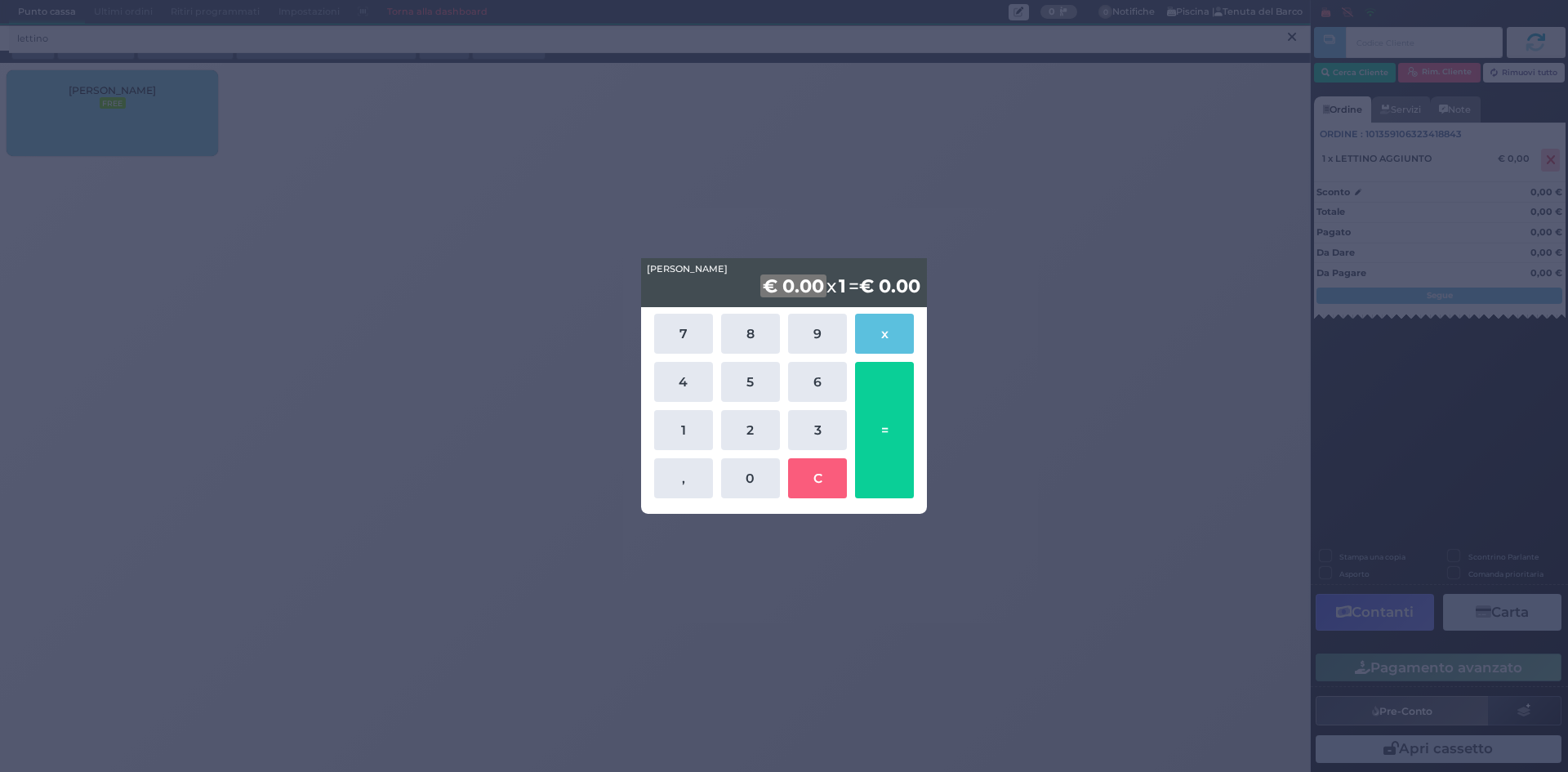
drag, startPoint x: 668, startPoint y: 420, endPoint x: 728, endPoint y: 457, distance: 70.5
click at [669, 420] on button "1" at bounding box center [684, 429] width 59 height 40
click at [735, 465] on button "0" at bounding box center [751, 477] width 59 height 40
click at [886, 434] on button "=" at bounding box center [884, 429] width 59 height 137
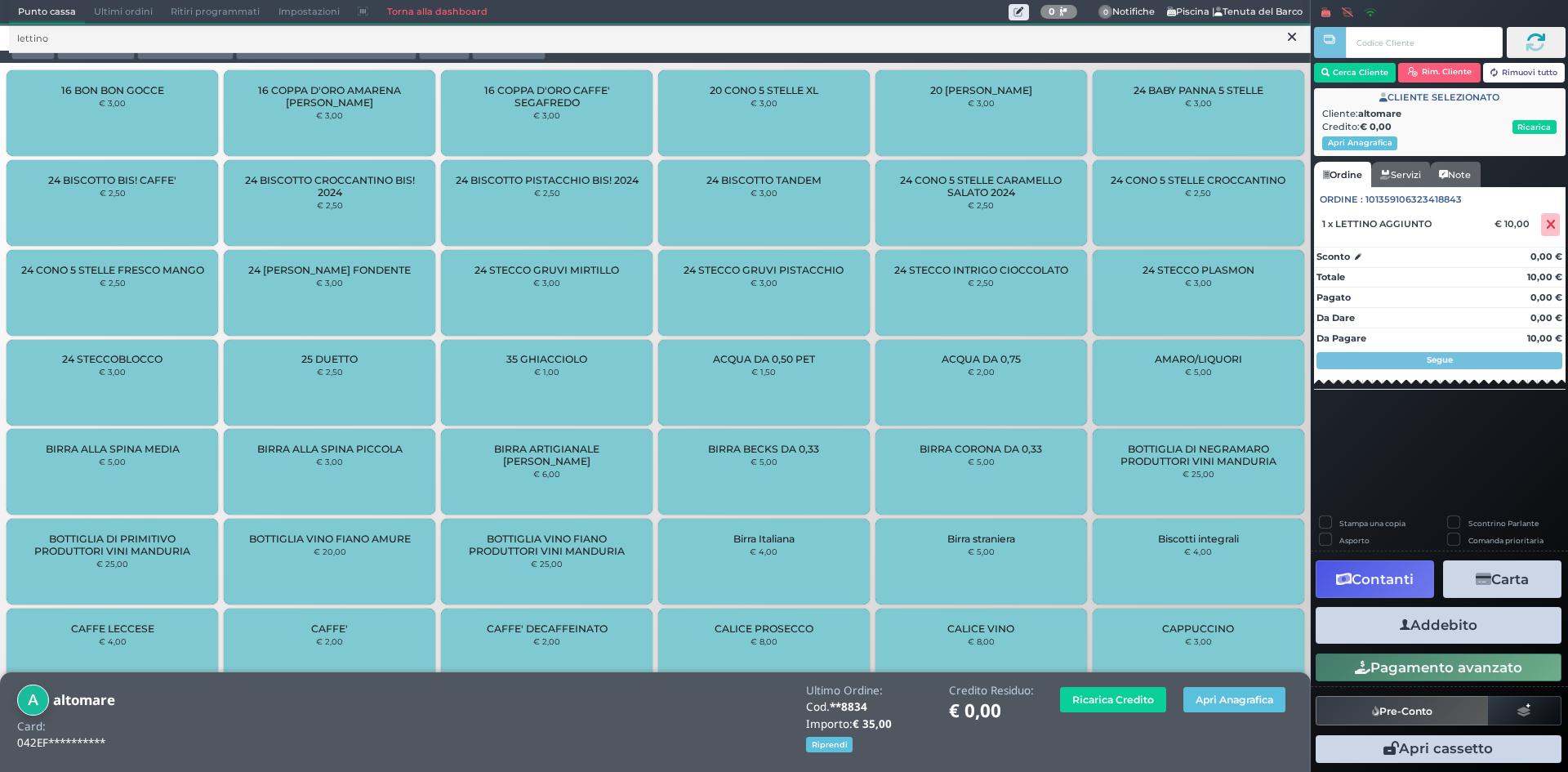
click at [1432, 617] on button "Addebito" at bounding box center [1439, 625] width 246 height 37
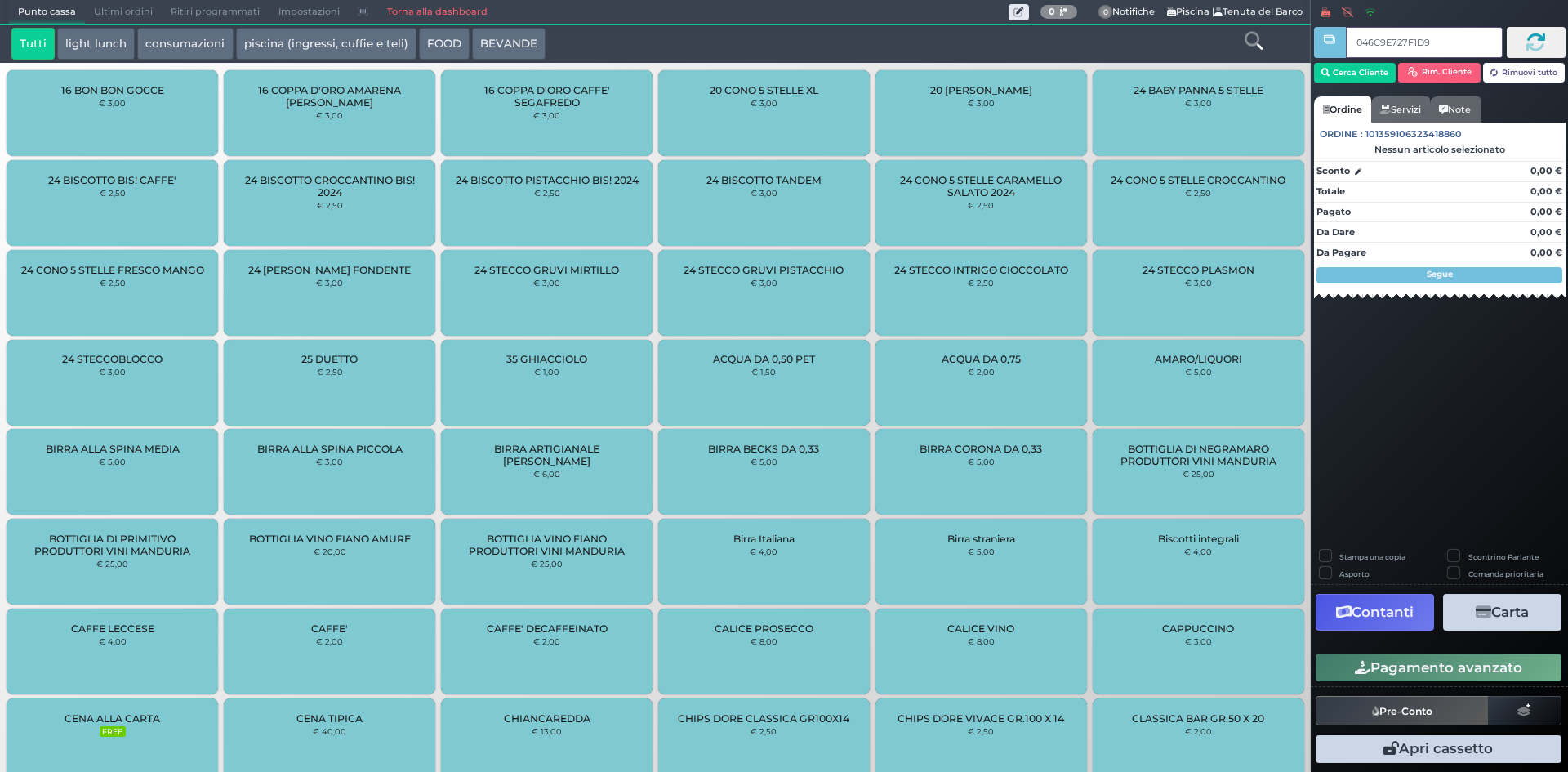
type input "046C9E727F1D90"
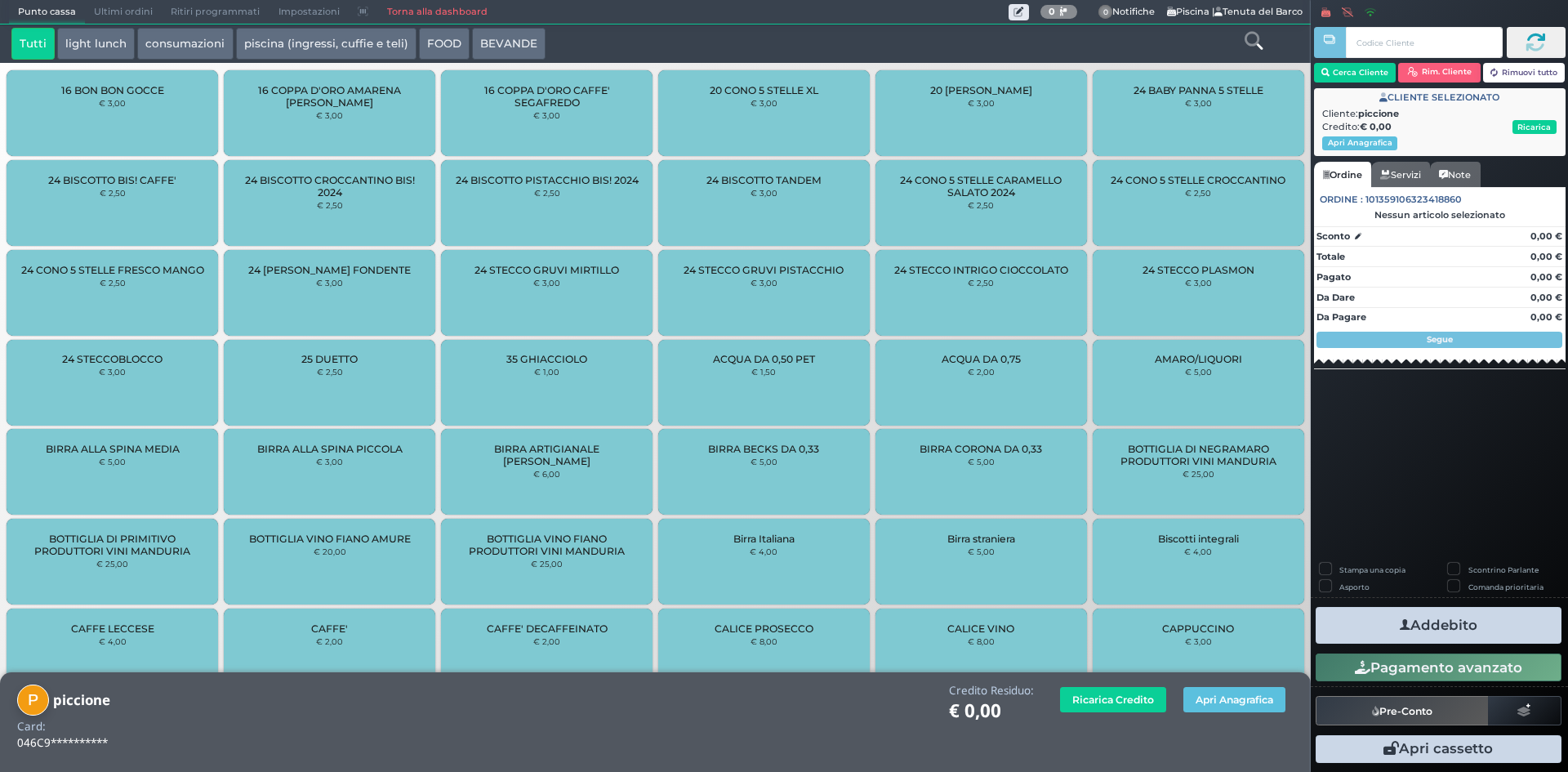
click at [1254, 41] on icon at bounding box center [1254, 41] width 18 height 18
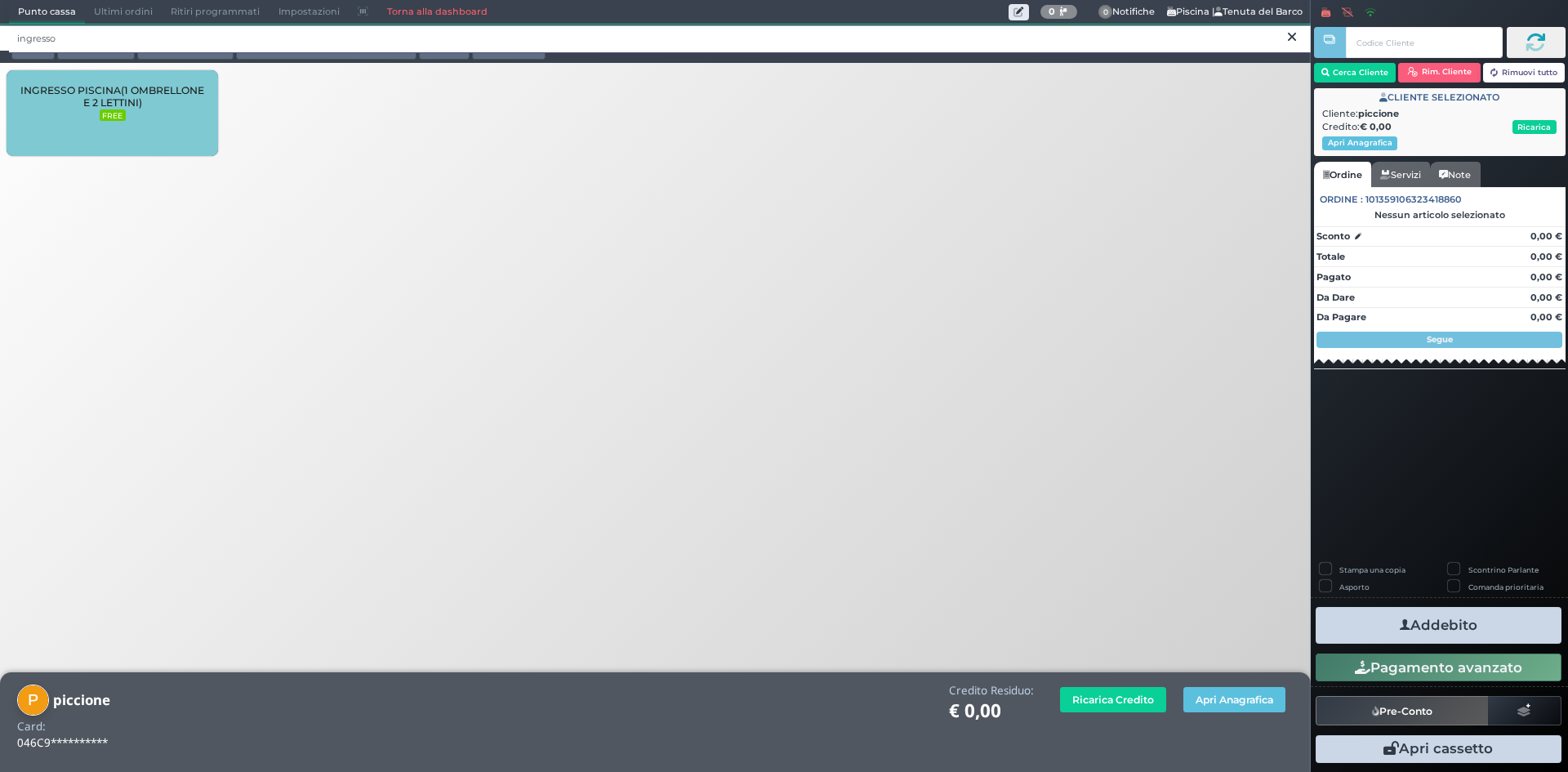
type input "ingresso"
click at [159, 87] on span "INGRESSO PISCINA(1 OMBRELLONE E 2 LETTINI)" at bounding box center [112, 95] width 184 height 24
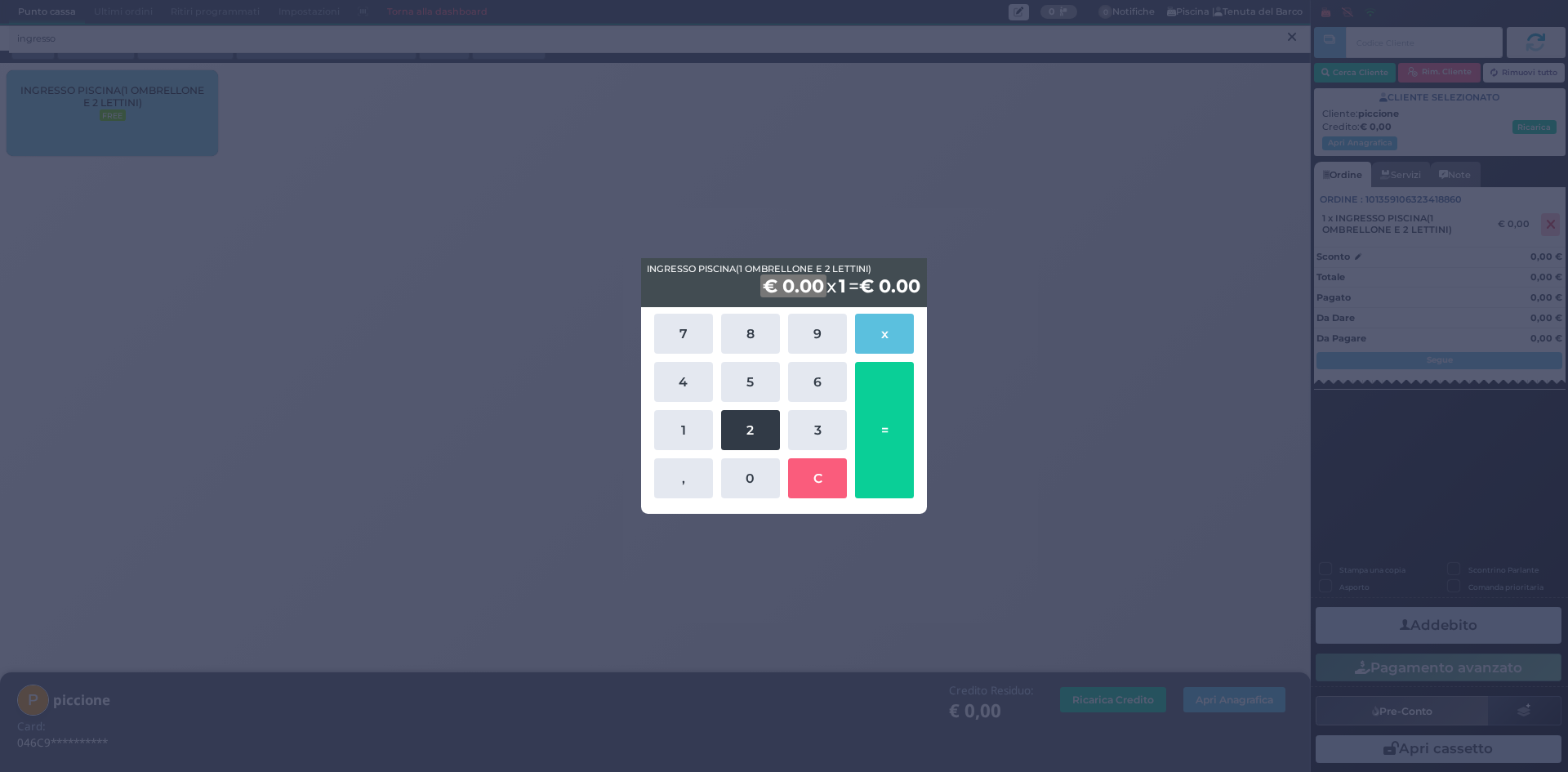
click at [751, 441] on button "2" at bounding box center [751, 429] width 59 height 40
click at [756, 488] on button "0" at bounding box center [751, 477] width 59 height 40
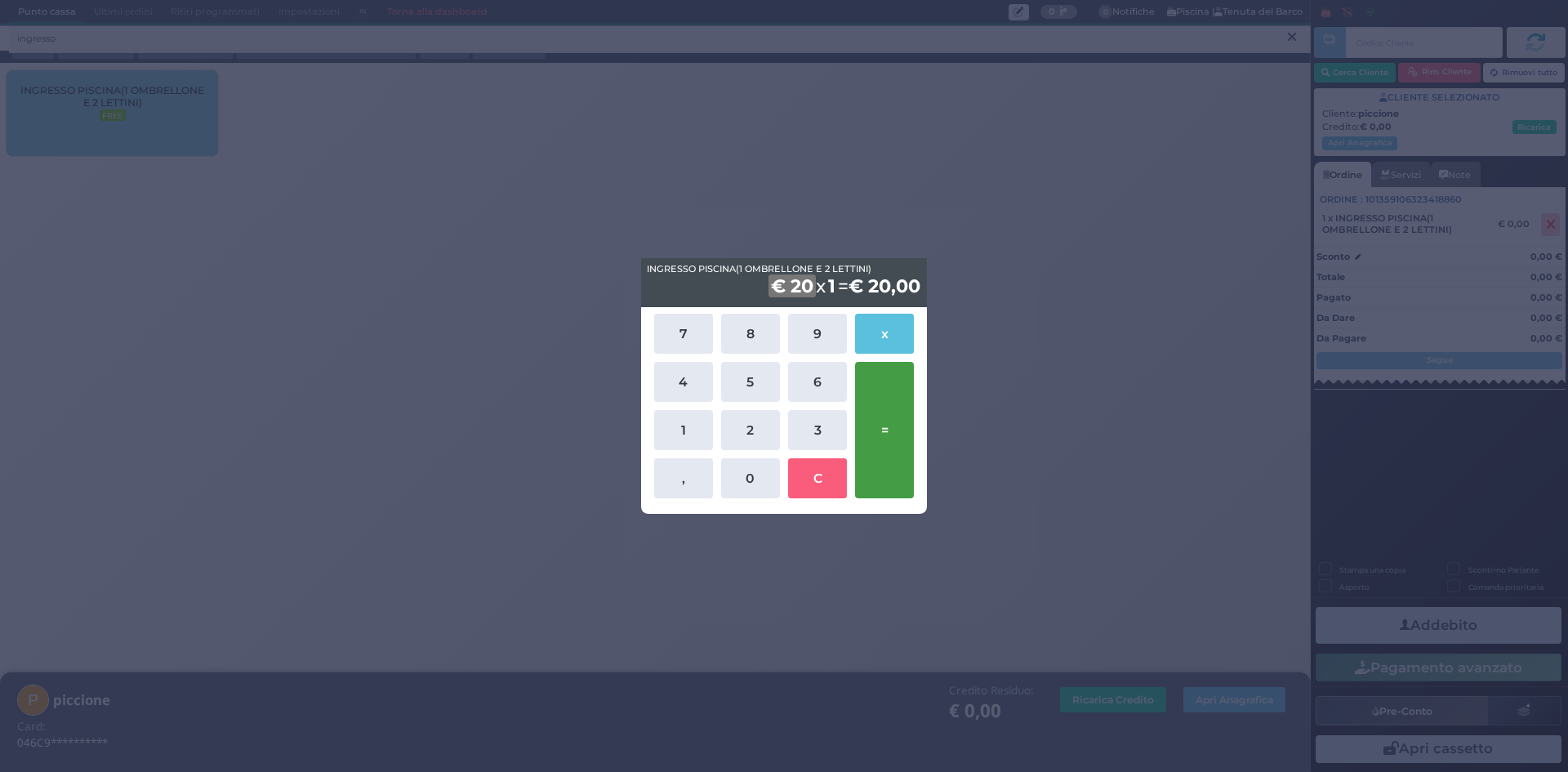
click at [873, 436] on button "=" at bounding box center [884, 429] width 59 height 137
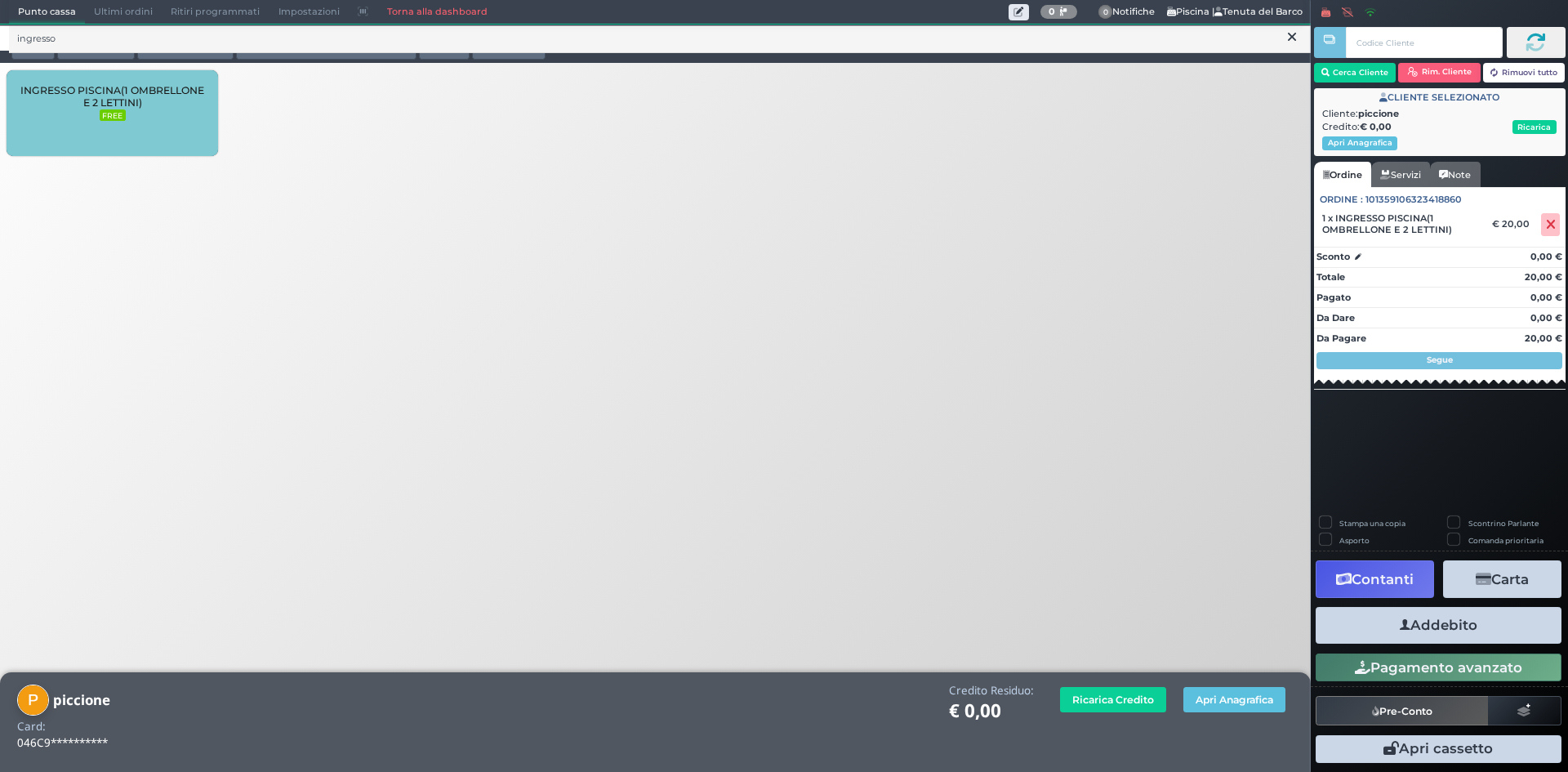
click at [1286, 40] on button at bounding box center [1292, 37] width 14 height 18
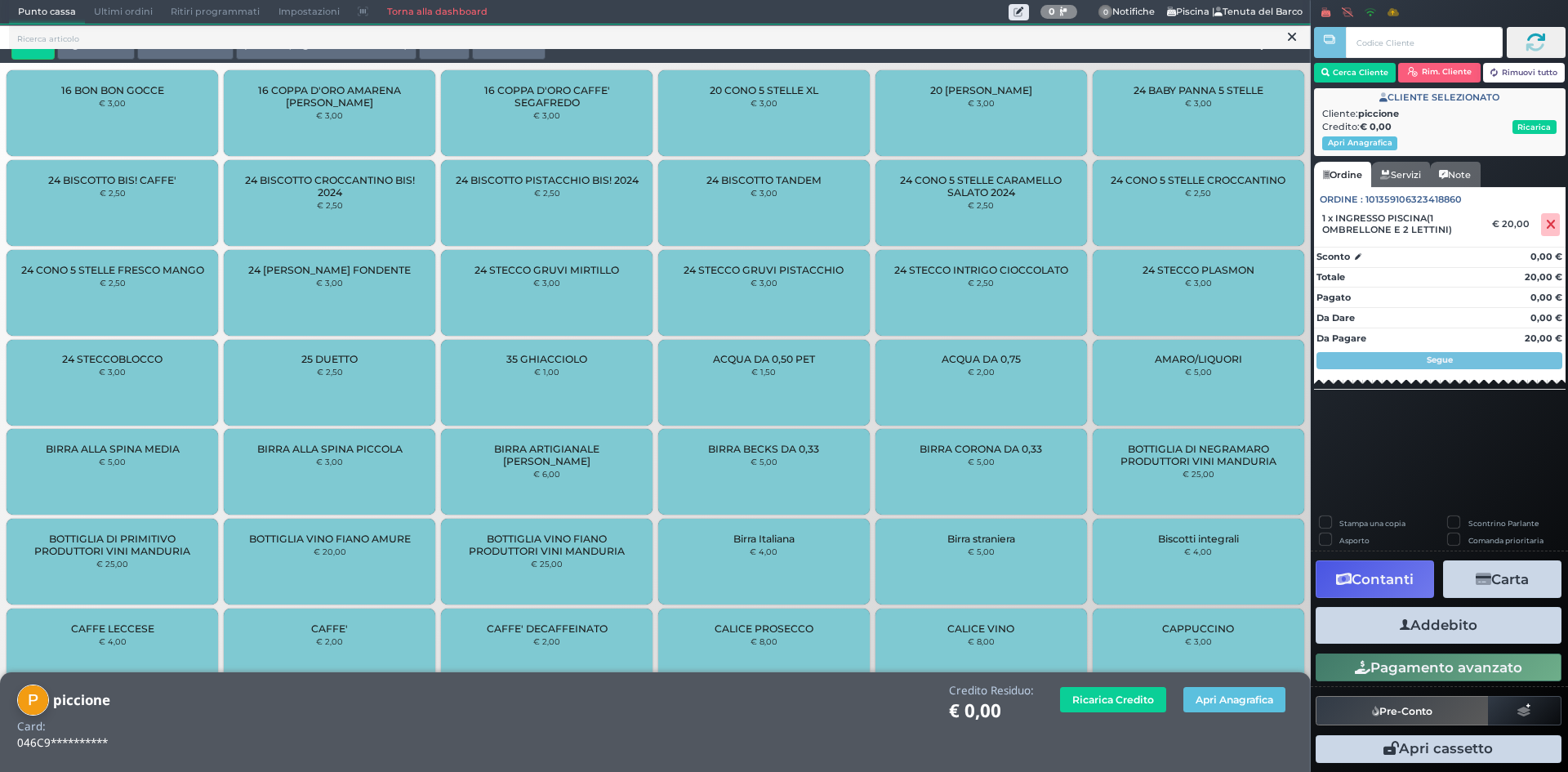
scroll to position [4, 0]
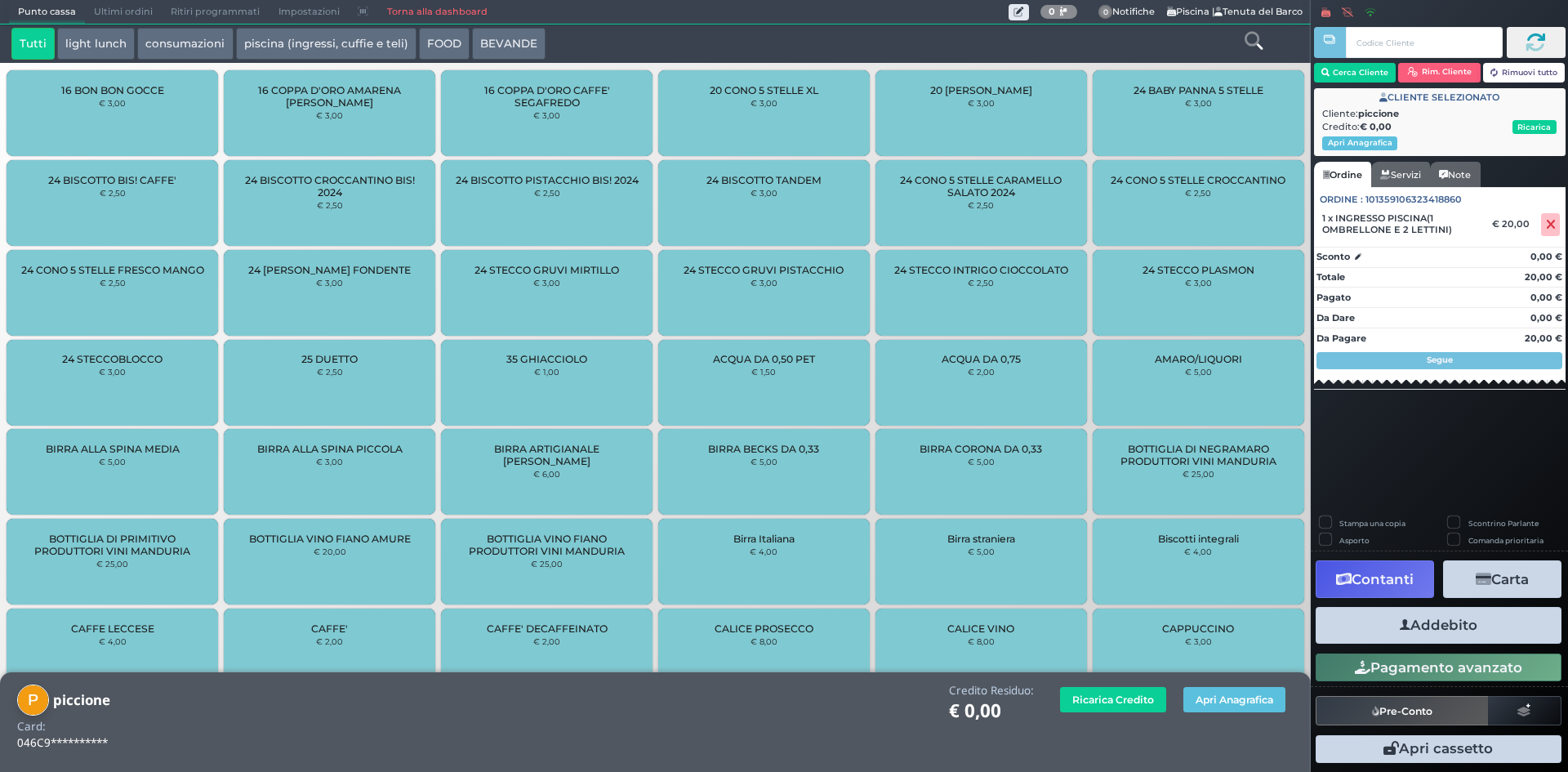
click at [1259, 32] on icon at bounding box center [1254, 41] width 18 height 18
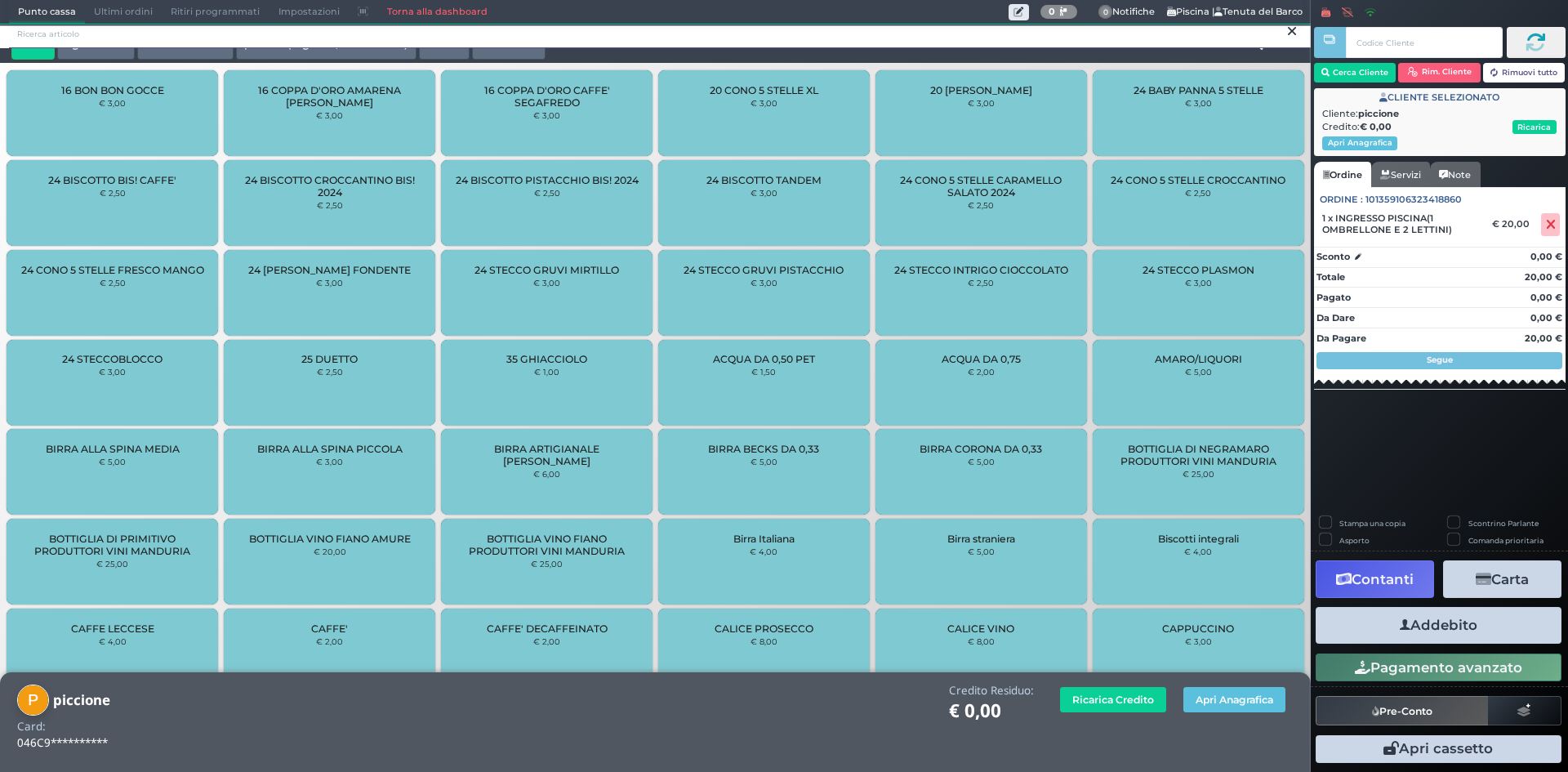
scroll to position [0, 0]
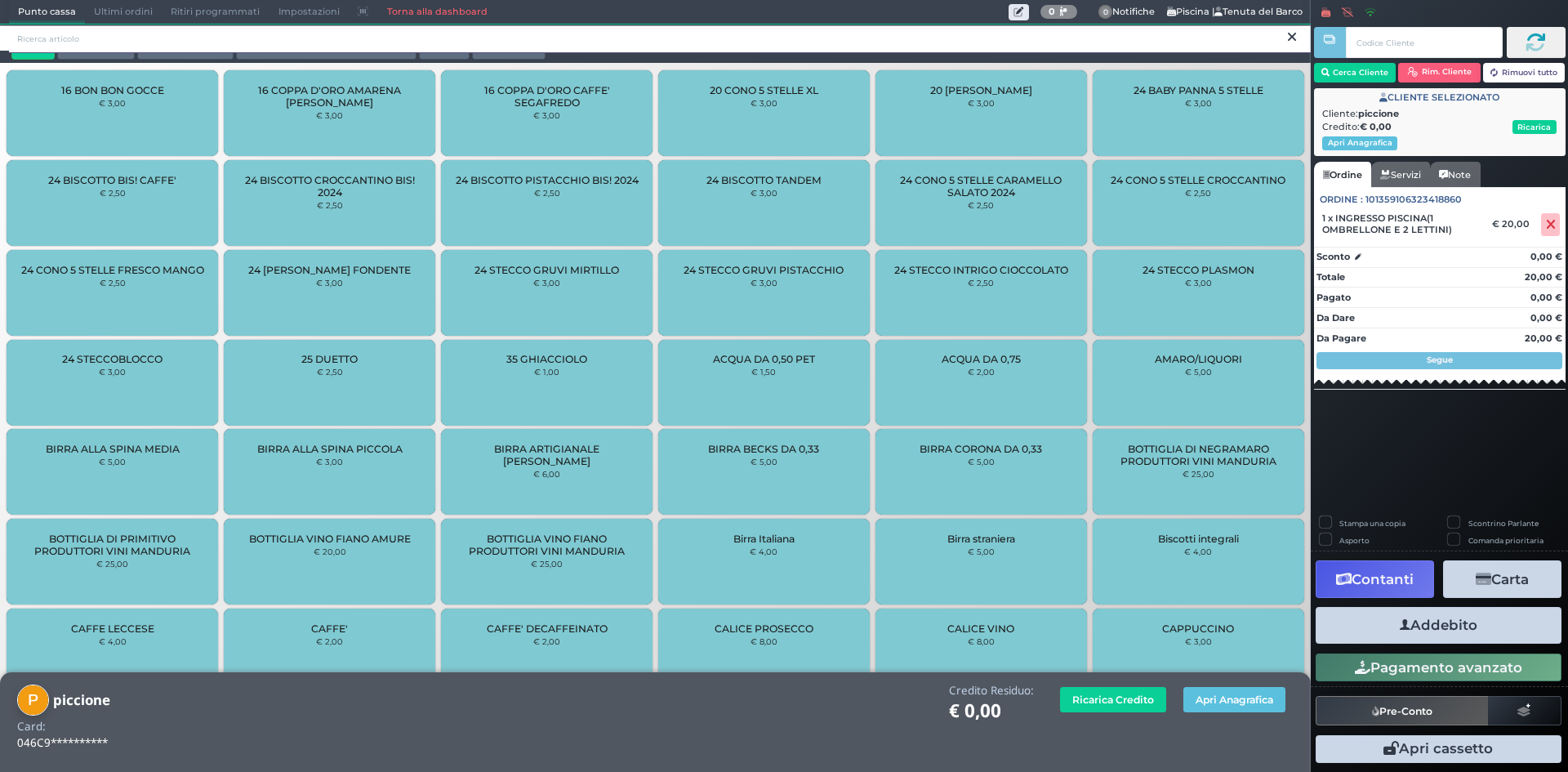
click at [425, 37] on input "search" at bounding box center [660, 38] width 1302 height 29
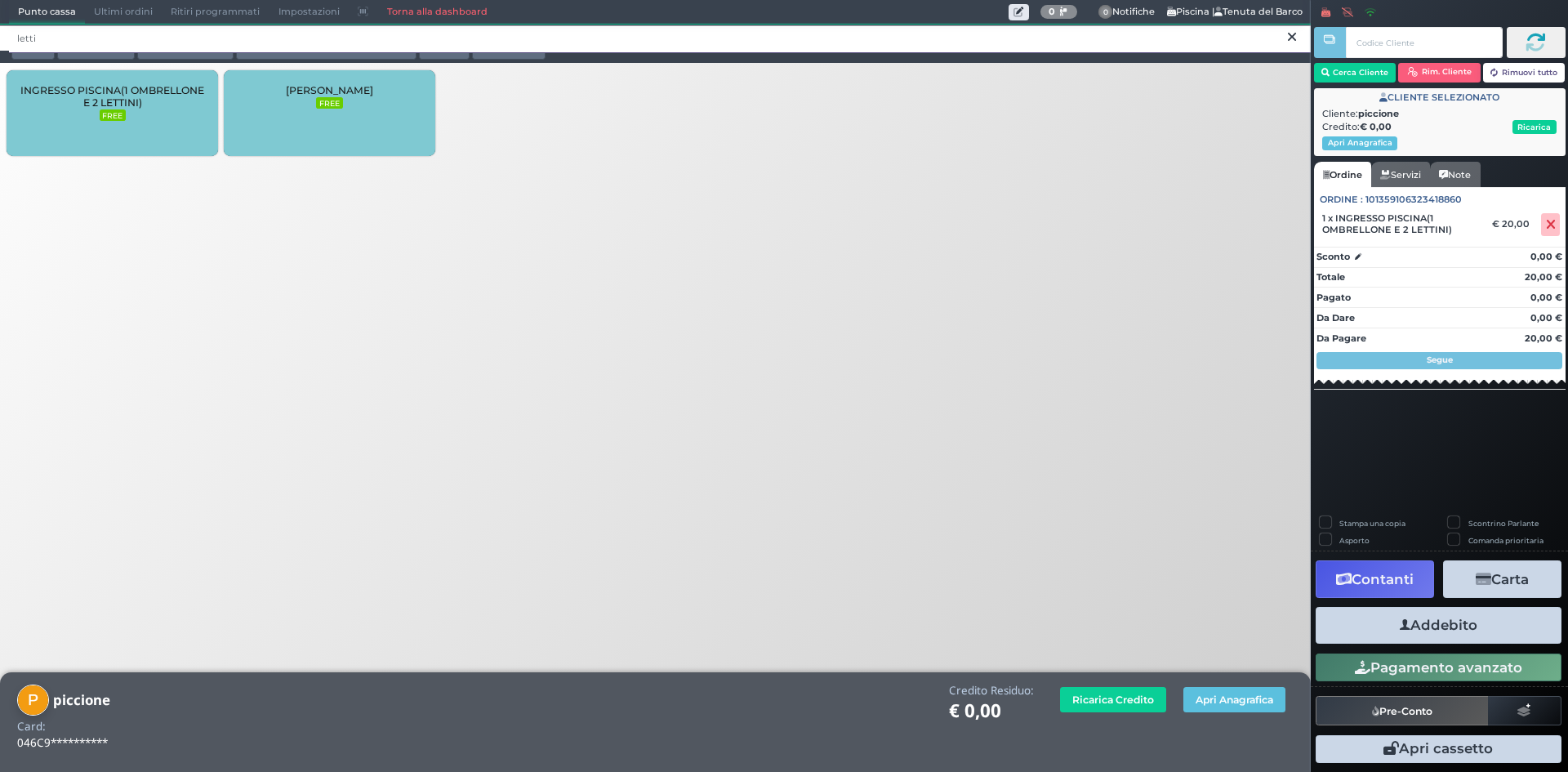
type input "letti"
click at [359, 125] on div "LETTINO AGGIUNTO FREE" at bounding box center [329, 113] width 212 height 86
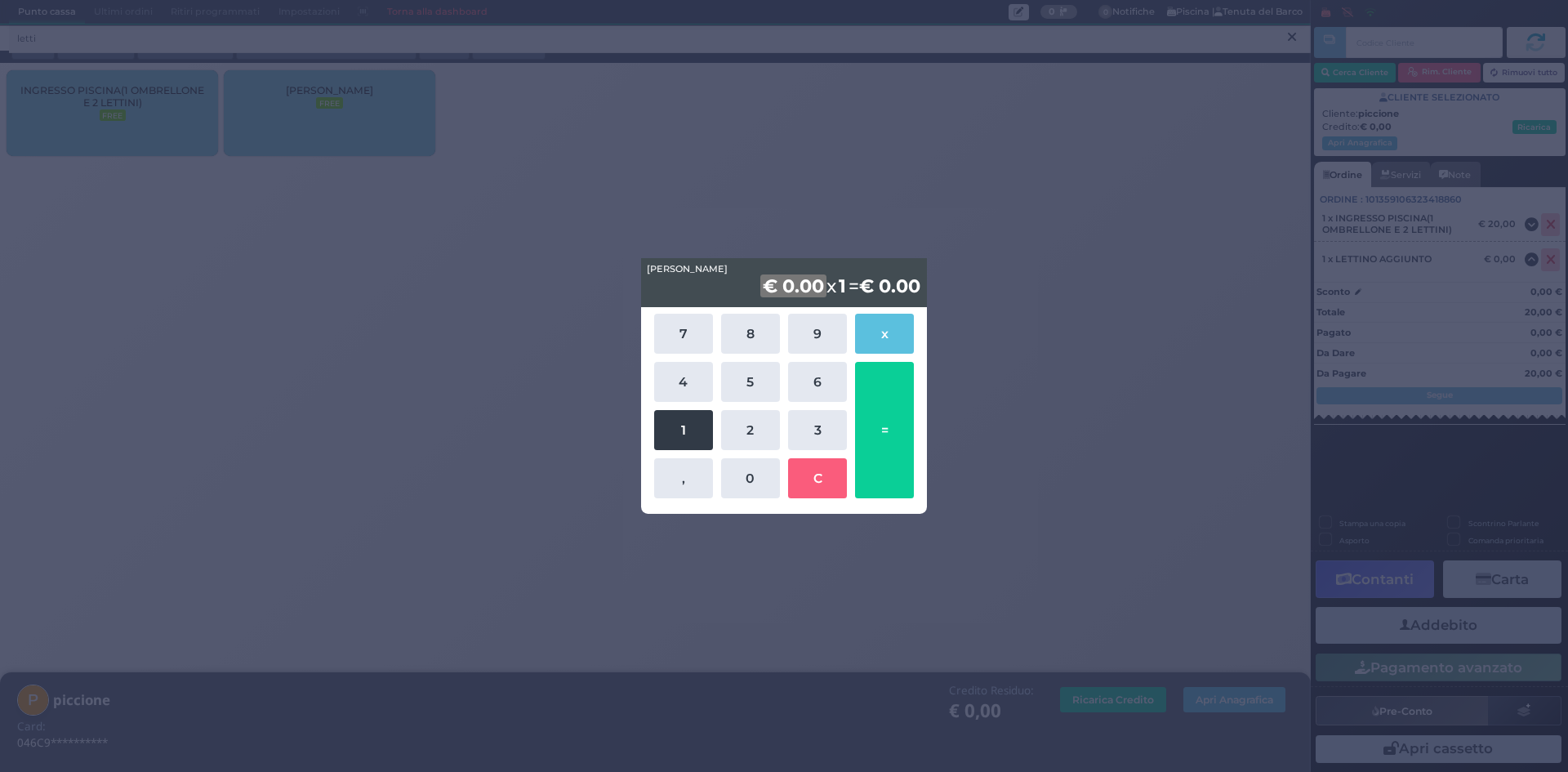
drag, startPoint x: 679, startPoint y: 430, endPoint x: 740, endPoint y: 465, distance: 70.3
click at [680, 430] on button "1" at bounding box center [684, 429] width 59 height 40
drag, startPoint x: 752, startPoint y: 477, endPoint x: 761, endPoint y: 477, distance: 9.0
click at [753, 477] on button "0" at bounding box center [751, 477] width 59 height 40
drag, startPoint x: 883, startPoint y: 419, endPoint x: 907, endPoint y: 419, distance: 24.0
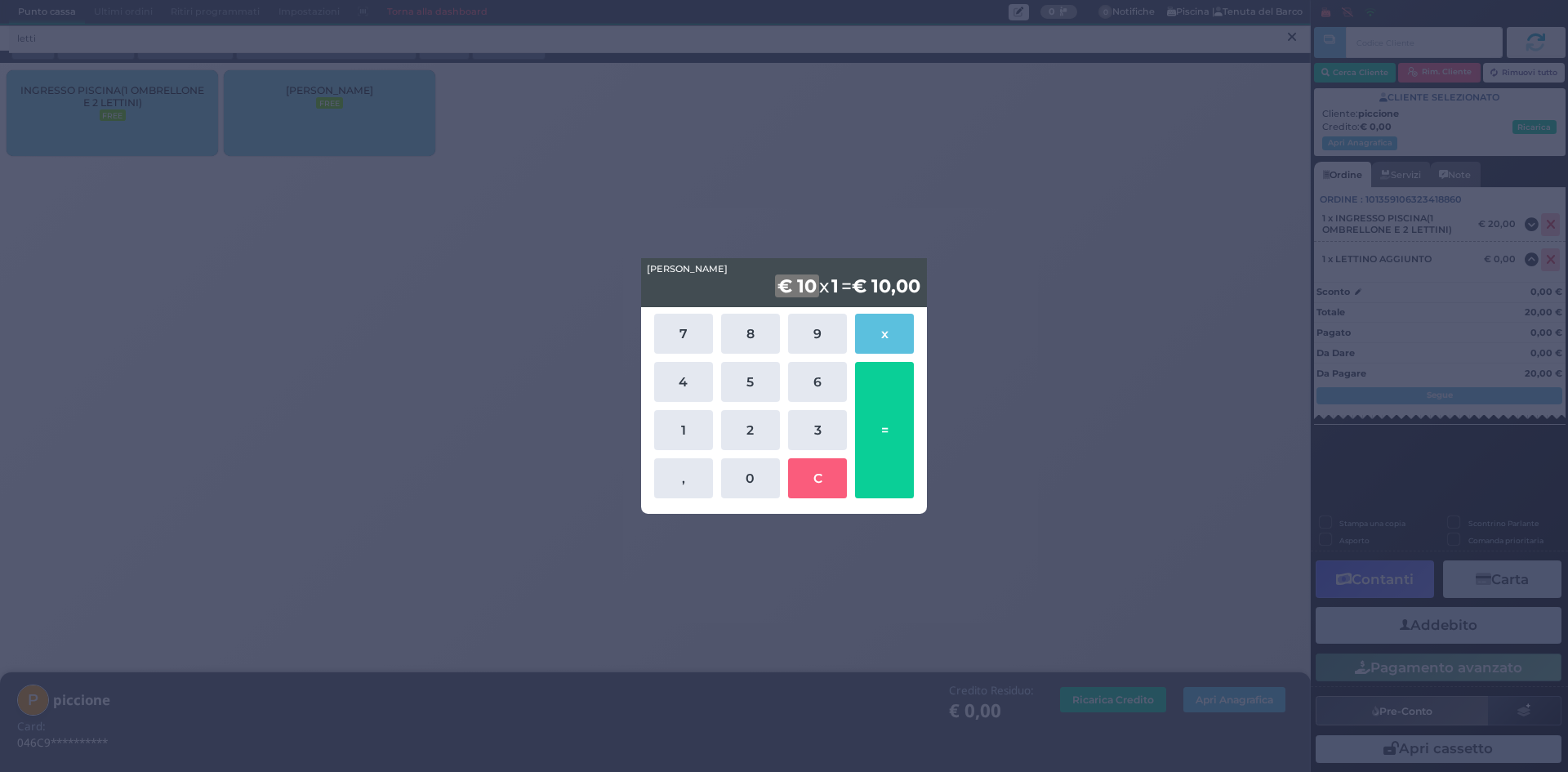
click at [883, 419] on button "=" at bounding box center [884, 429] width 59 height 137
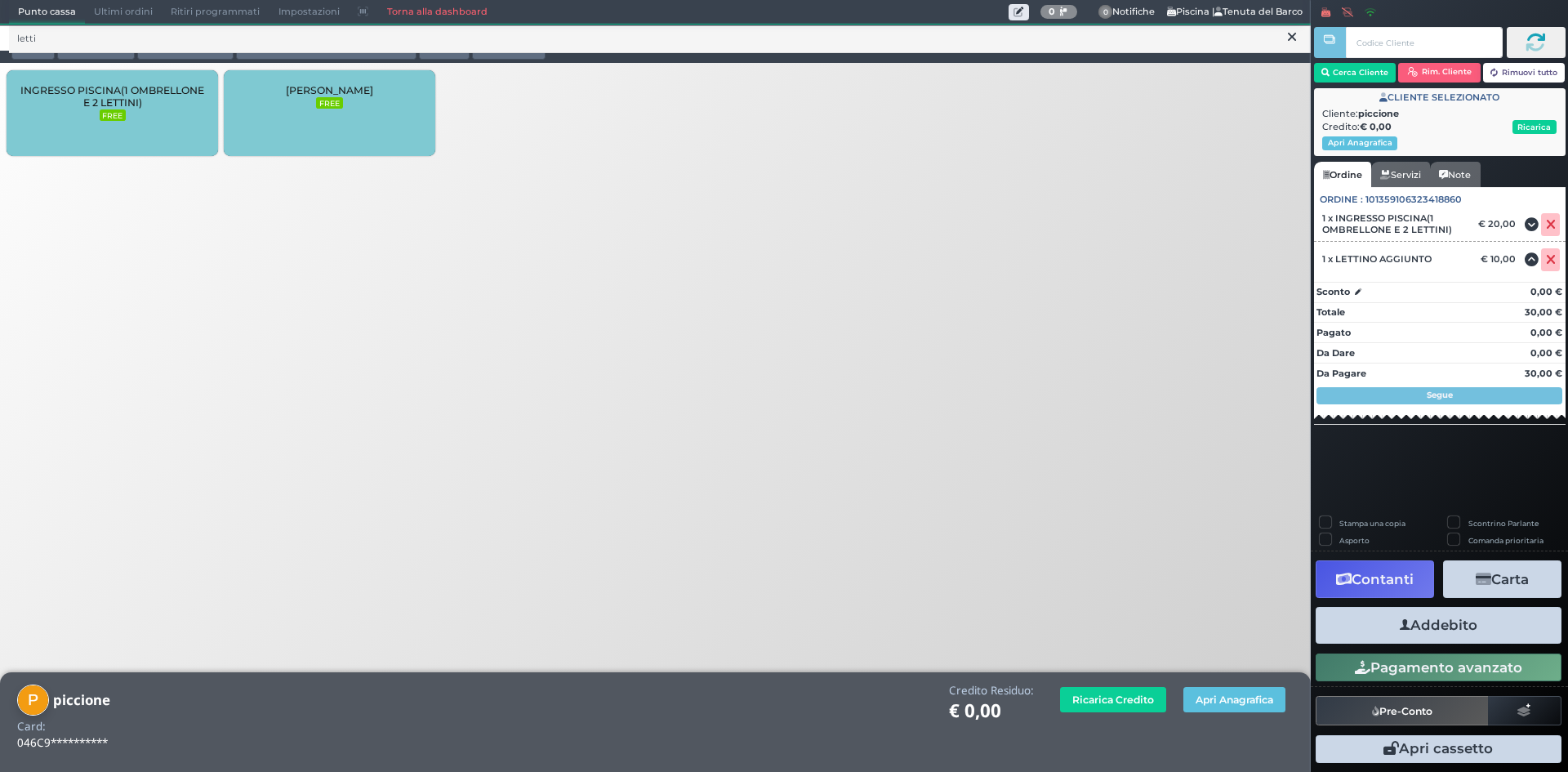
click at [1439, 632] on button "Addebito" at bounding box center [1439, 625] width 246 height 37
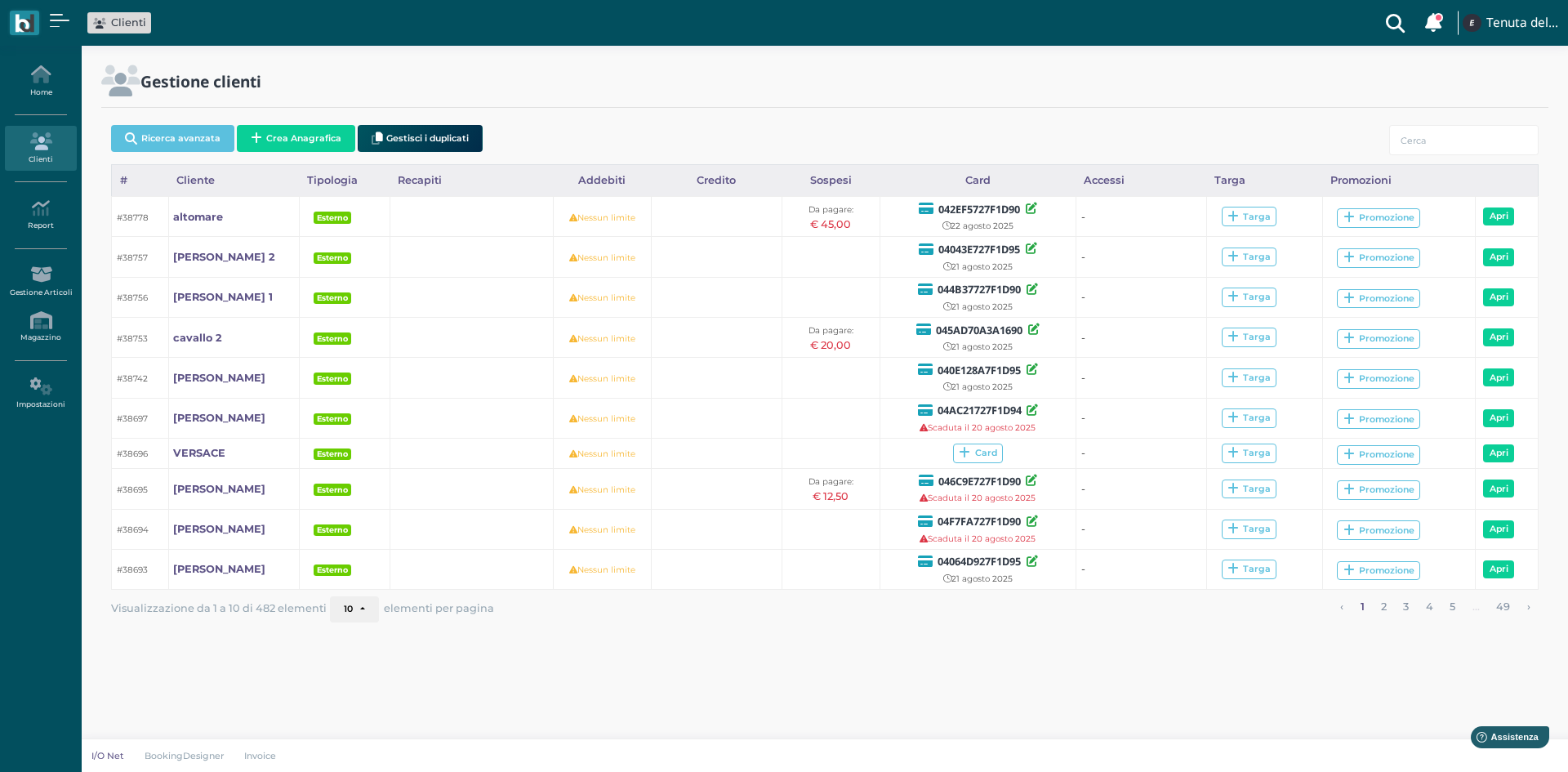
click at [302, 130] on button "Crea Anagrafica" at bounding box center [295, 138] width 119 height 27
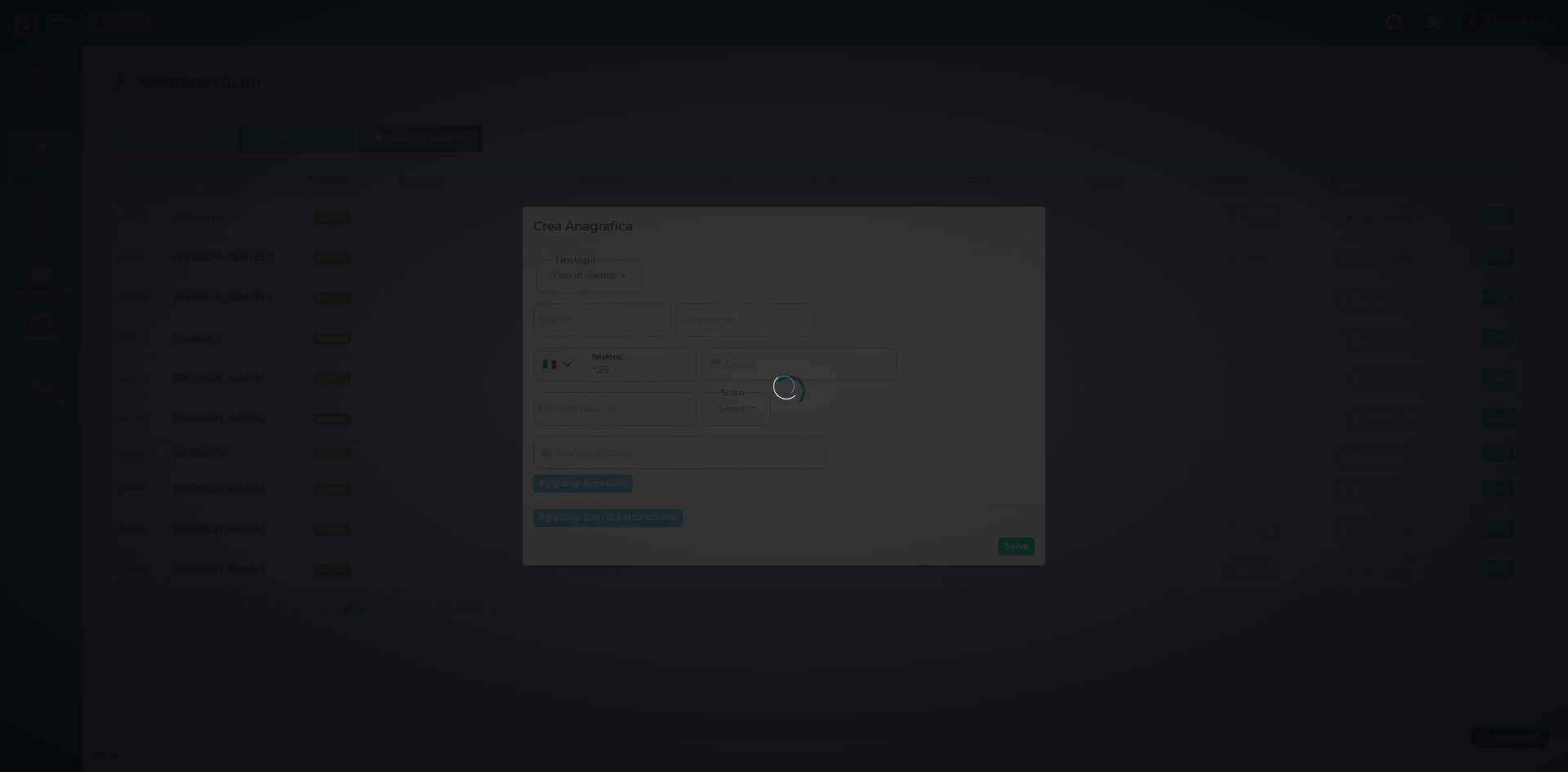
select select
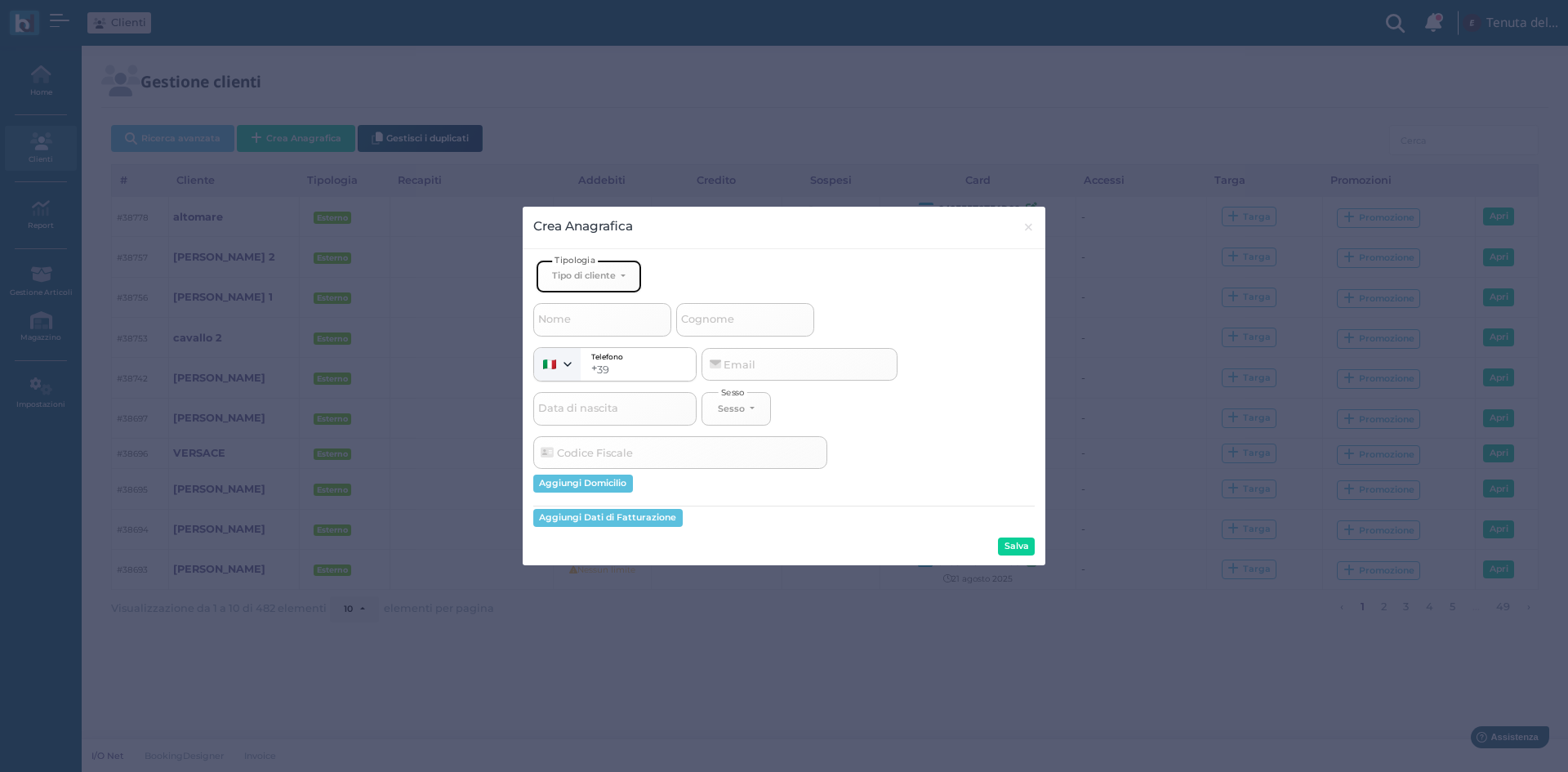
click at [601, 282] on button "Tipo di cliente" at bounding box center [588, 277] width 106 height 34
click at [593, 330] on span "Esterno" at bounding box center [573, 329] width 41 height 13
select select "[object Object]"
select select
click at [726, 320] on span "Cognome" at bounding box center [708, 320] width 58 height 21
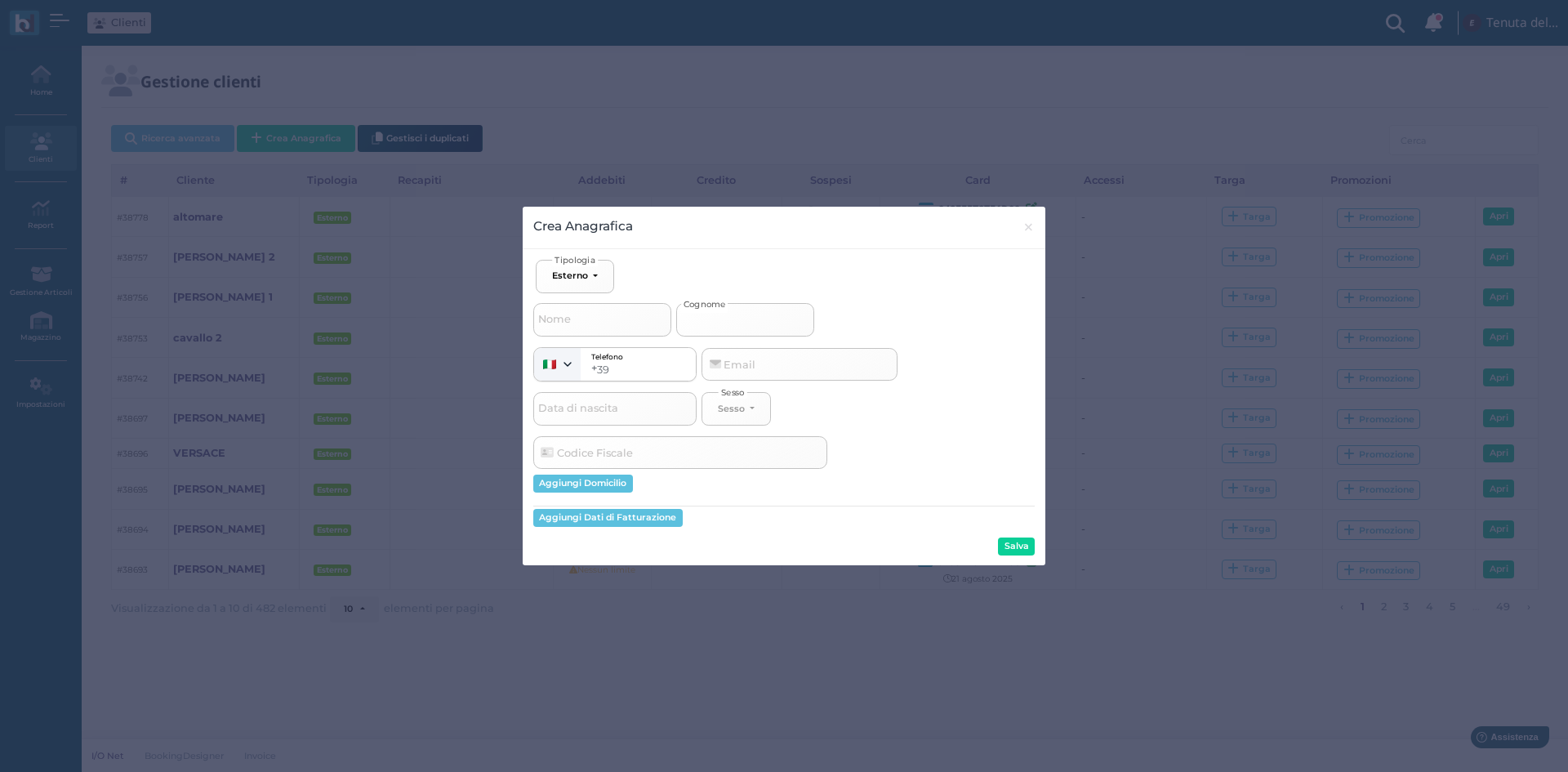
click at [726, 320] on input "Cognome" at bounding box center [745, 320] width 138 height 33
click at [728, 320] on input "Cognome" at bounding box center [745, 320] width 138 height 33
type input "p"
select select
type input "pi"
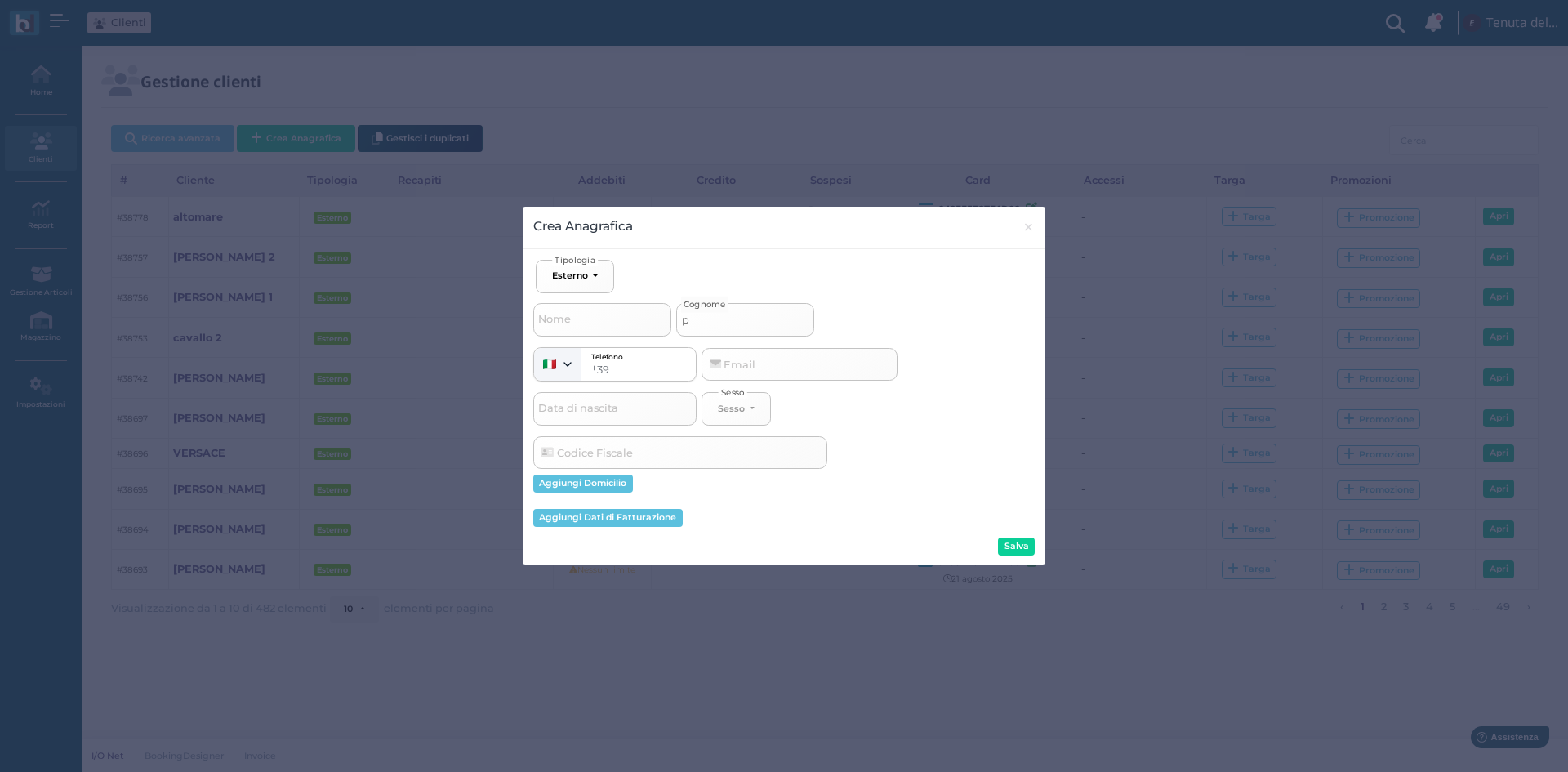
select select
type input "pic"
select select
type input "picc"
select select
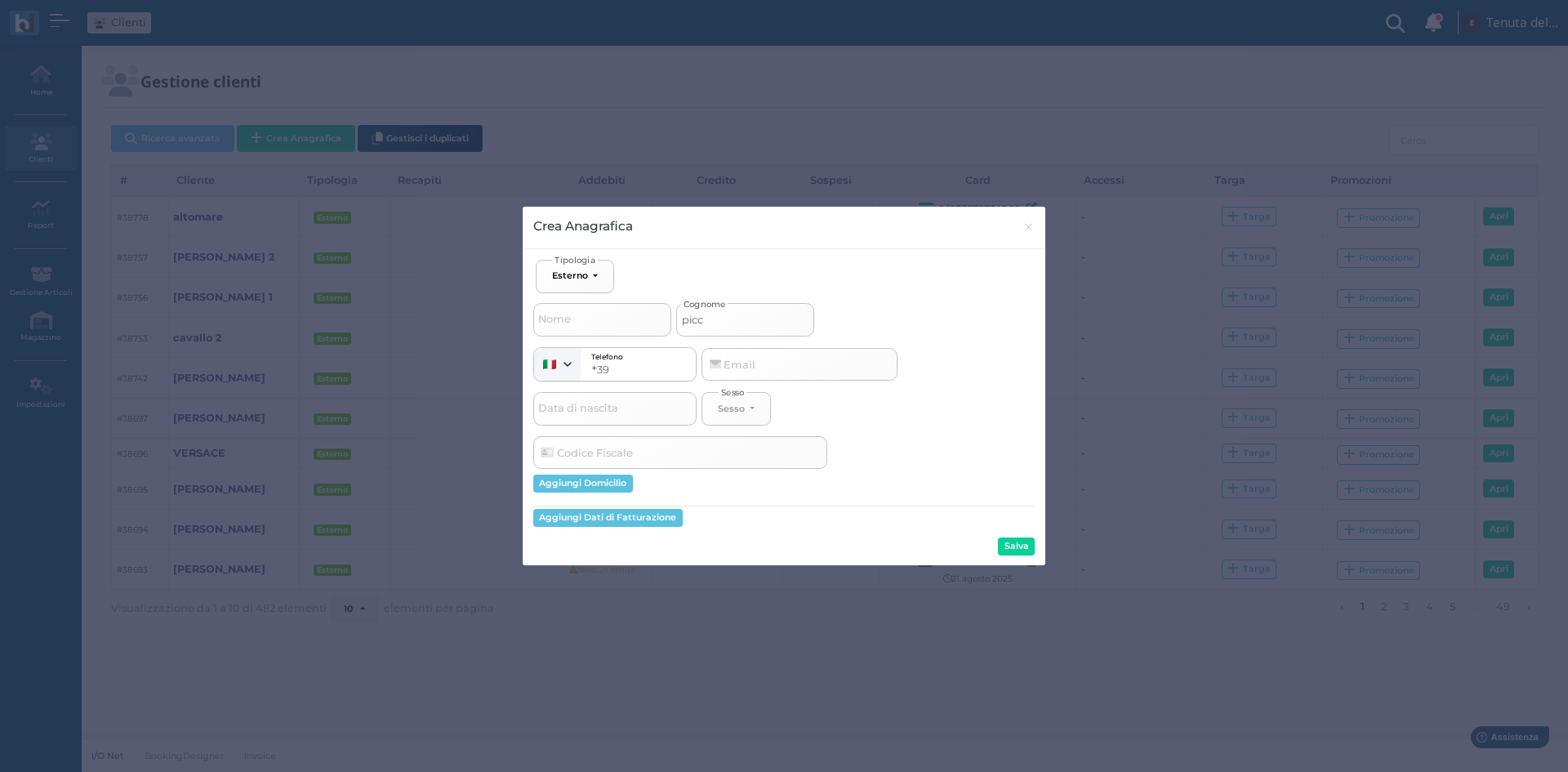
type input "picci"
select select
type input "piccio"
select select
type input "piccion"
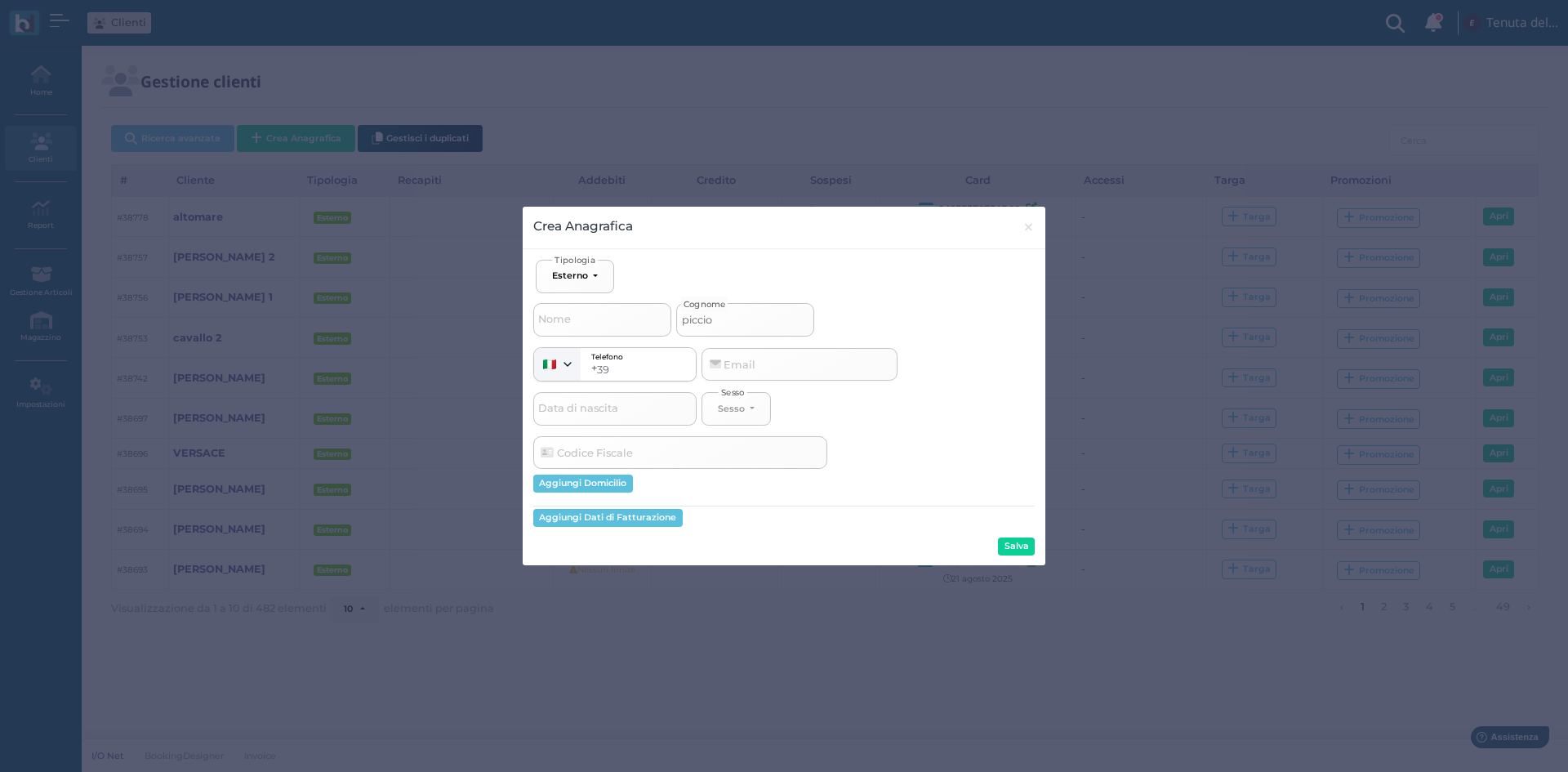
select select
type input "piccione"
select select
type input "piccione"
select select
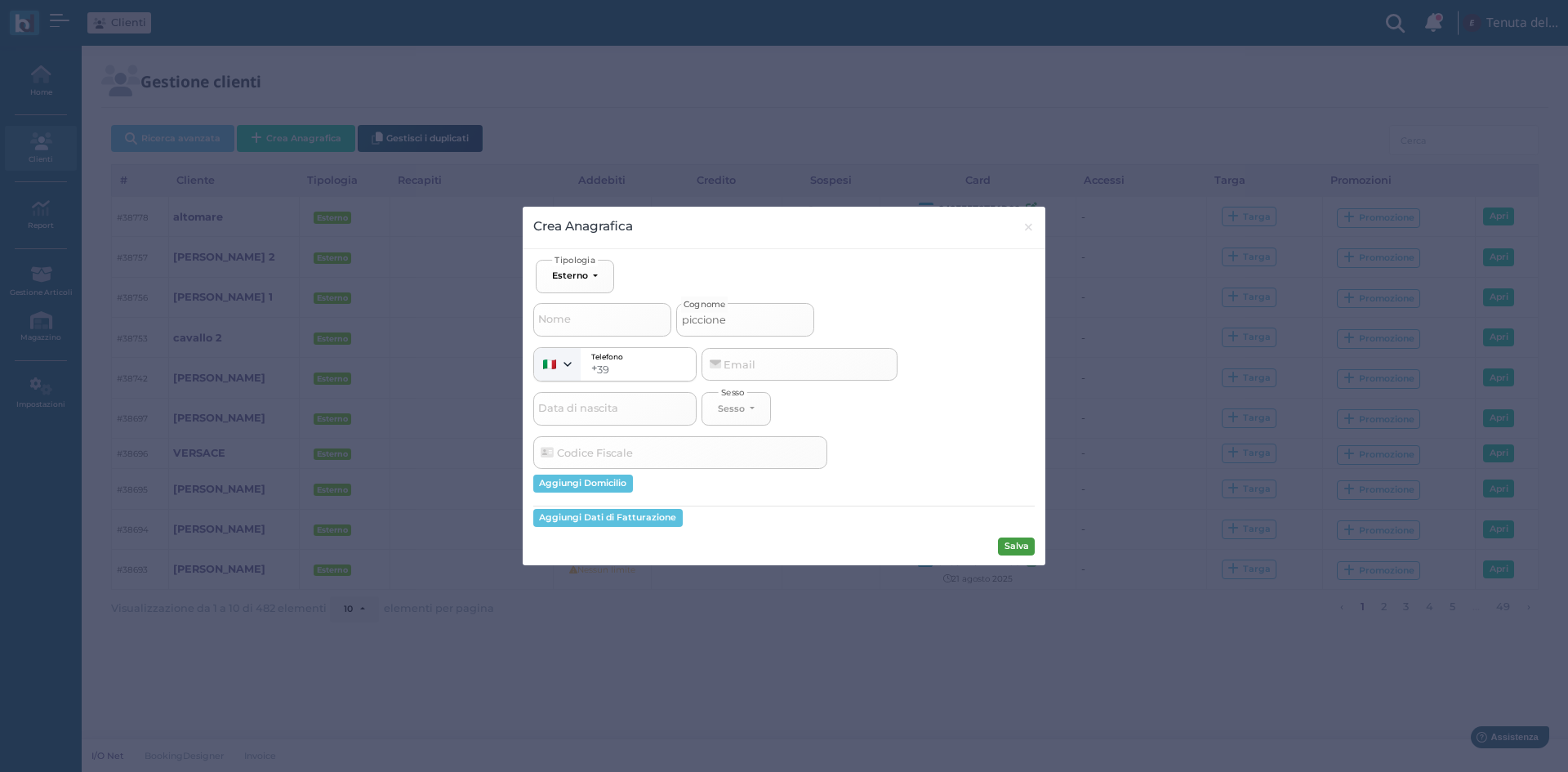
type input "piccione"
click at [1022, 545] on button "Salva" at bounding box center [1016, 546] width 37 height 18
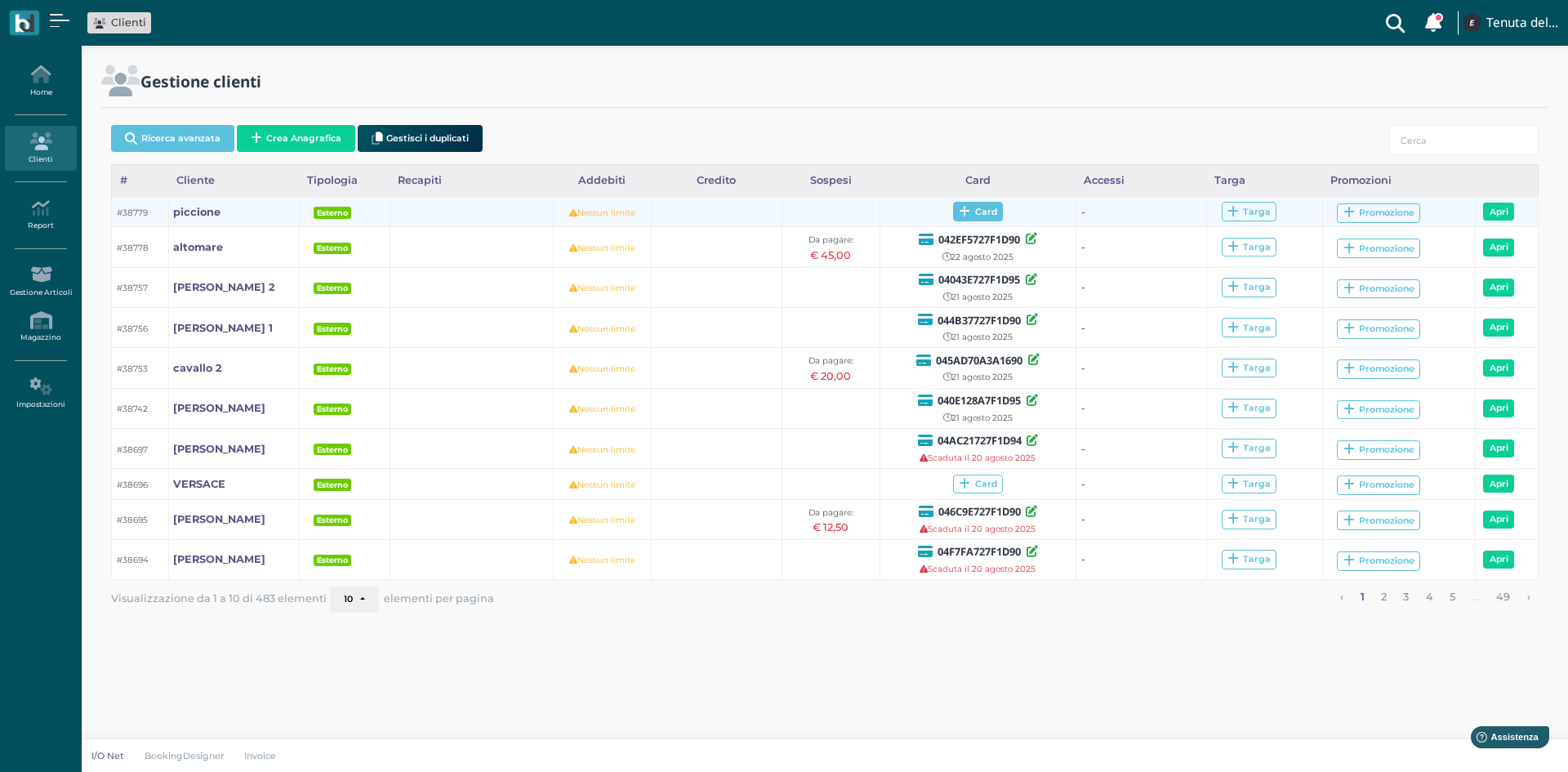
click at [975, 208] on span "Card" at bounding box center [978, 212] width 50 height 20
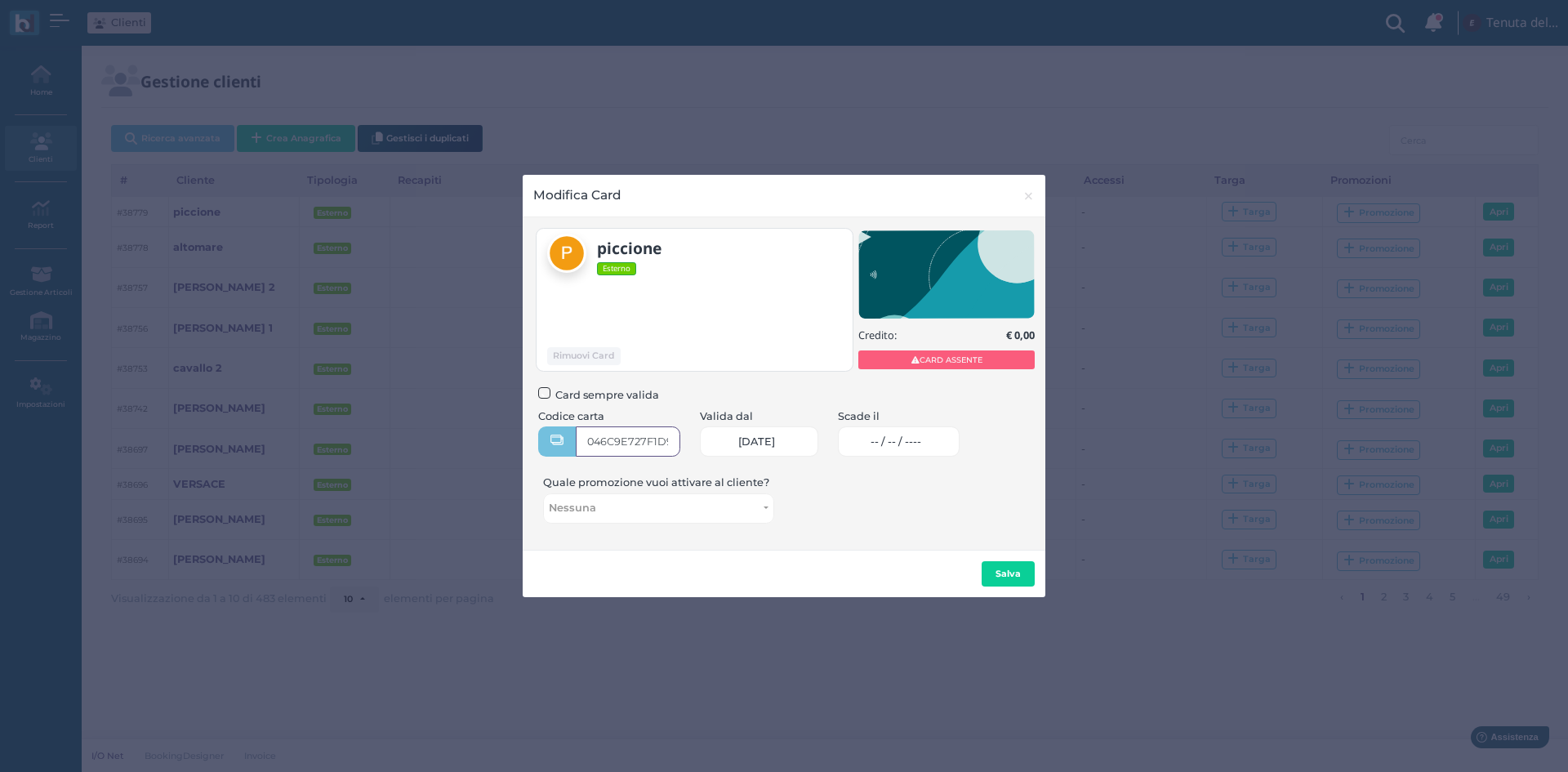
type input "046C9E727F1D90"
click at [921, 436] on span "-- / -- / ----" at bounding box center [896, 442] width 51 height 13
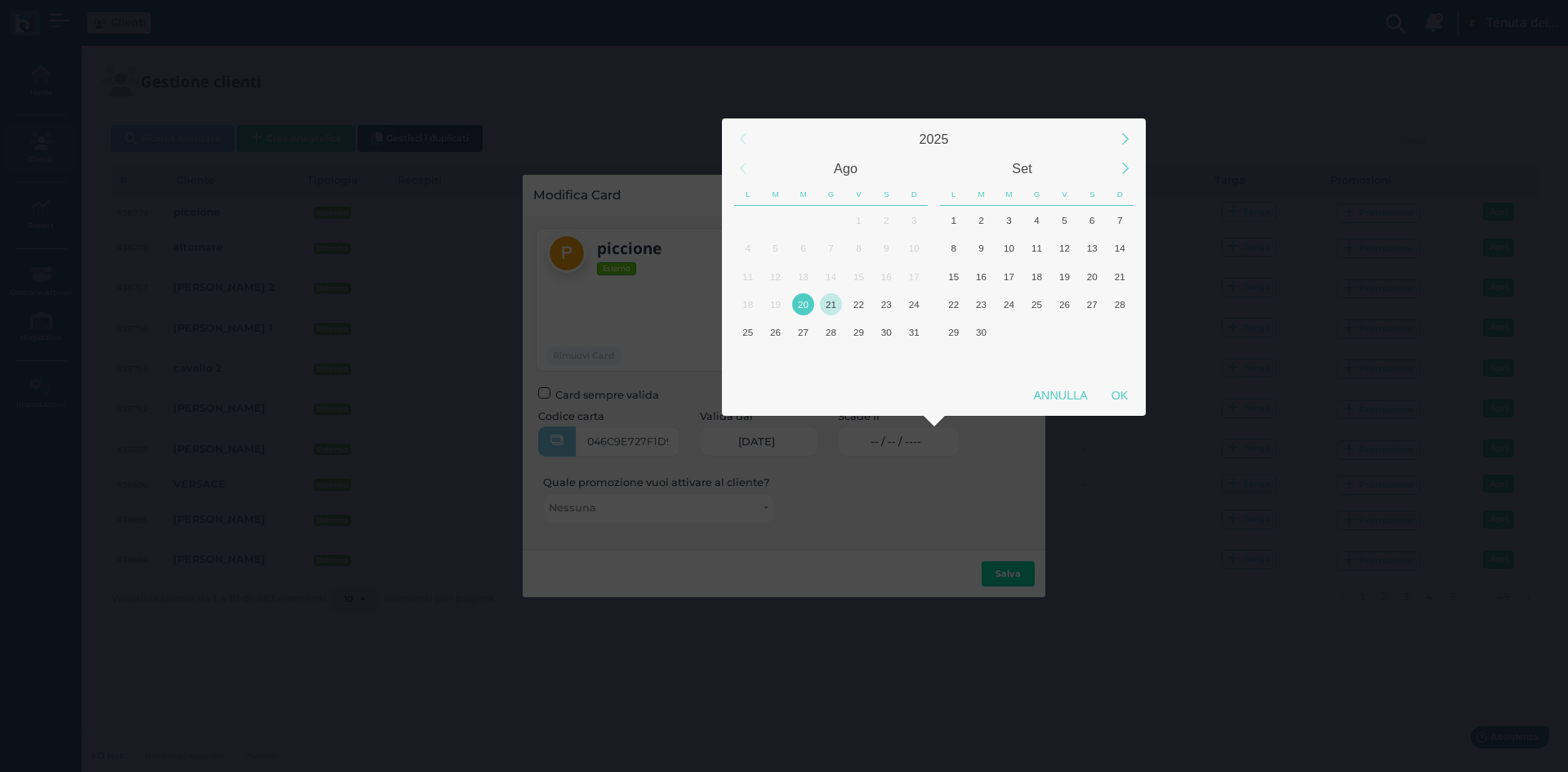
click at [837, 305] on div "21" at bounding box center [831, 304] width 22 height 22
click at [1118, 391] on div "OK" at bounding box center [1120, 395] width 41 height 29
type input "21/08/2025"
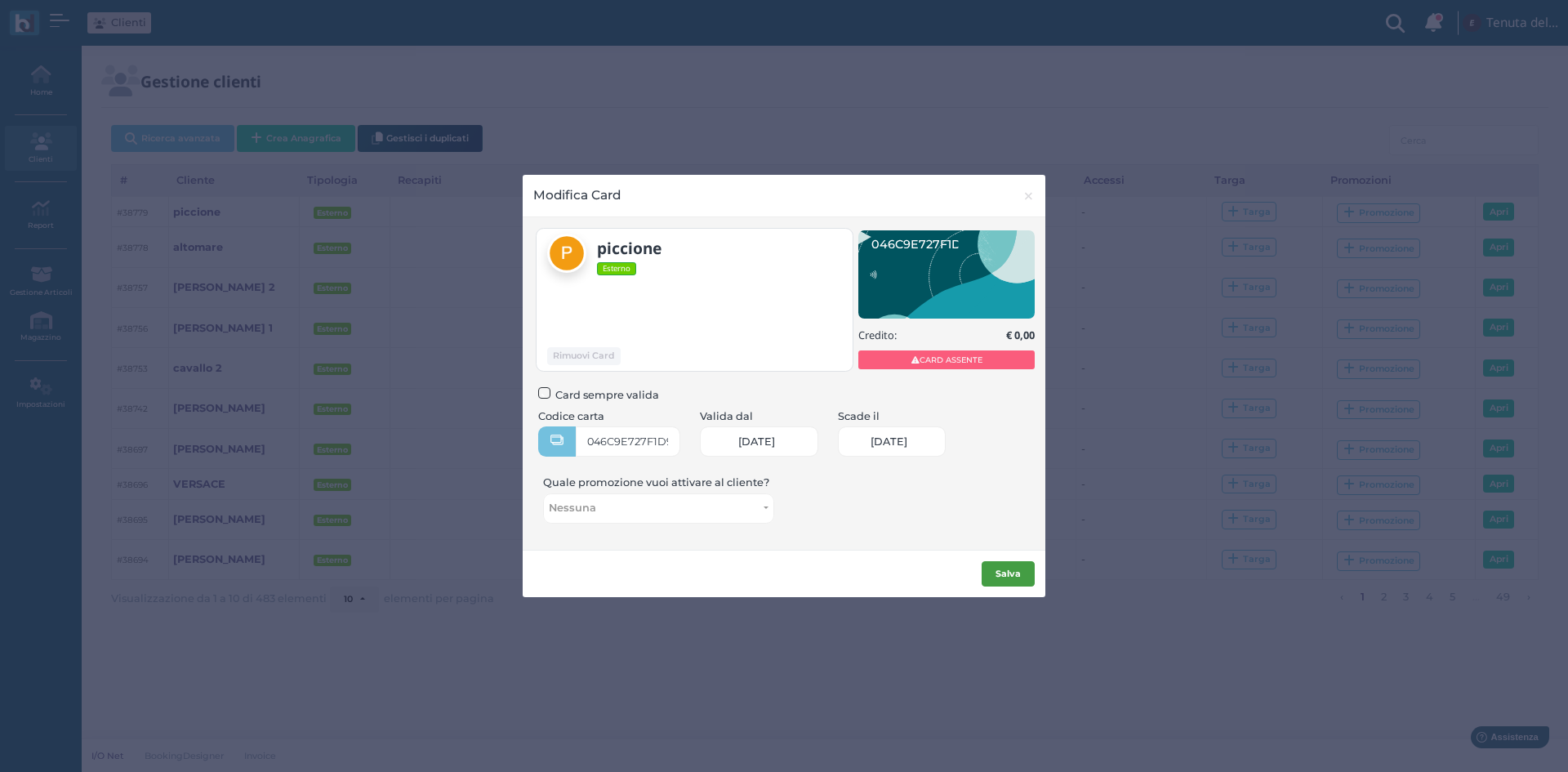
scroll to position [0, 68]
click at [1004, 571] on b "Salva" at bounding box center [1008, 573] width 25 height 12
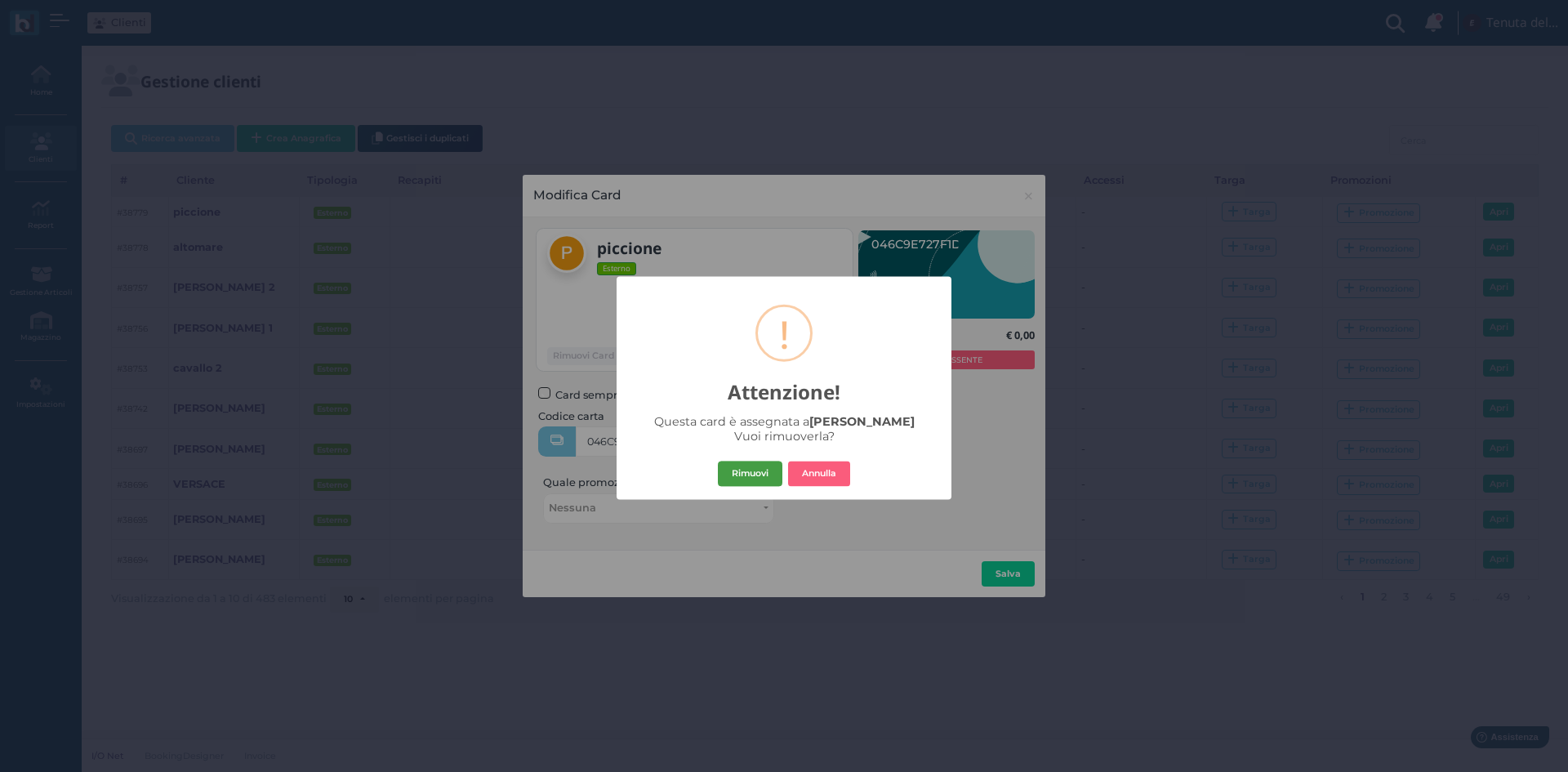
click at [746, 470] on button "Rimuovi" at bounding box center [751, 473] width 64 height 26
